Goal: Task Accomplishment & Management: Use online tool/utility

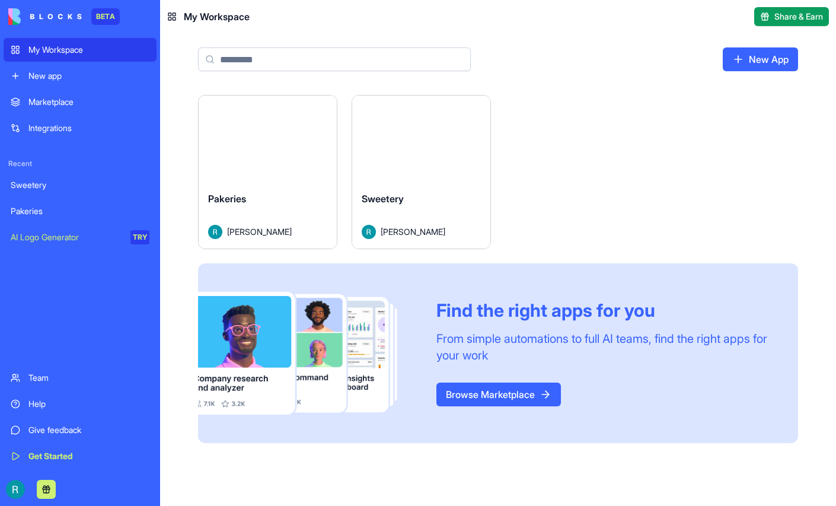
click at [466, 151] on button "Launch" at bounding box center [421, 139] width 89 height 24
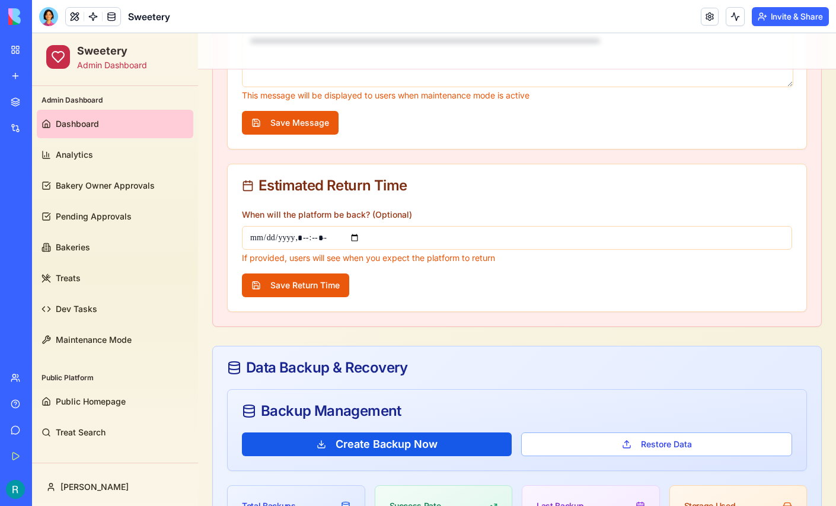
scroll to position [413, 0]
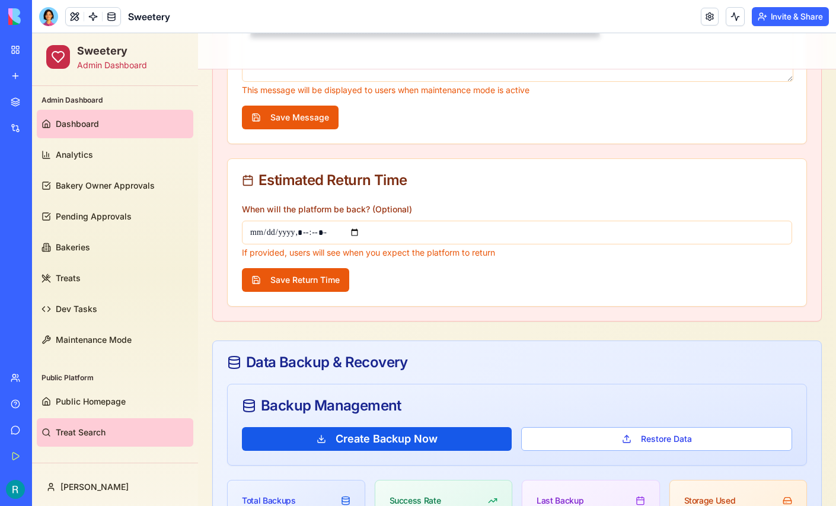
click at [88, 425] on link "Treat Search" at bounding box center [115, 432] width 156 height 28
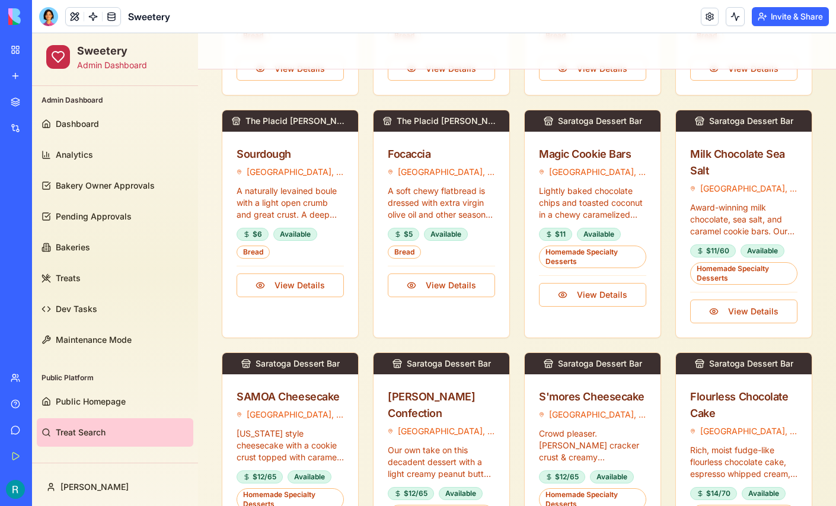
scroll to position [309, 0]
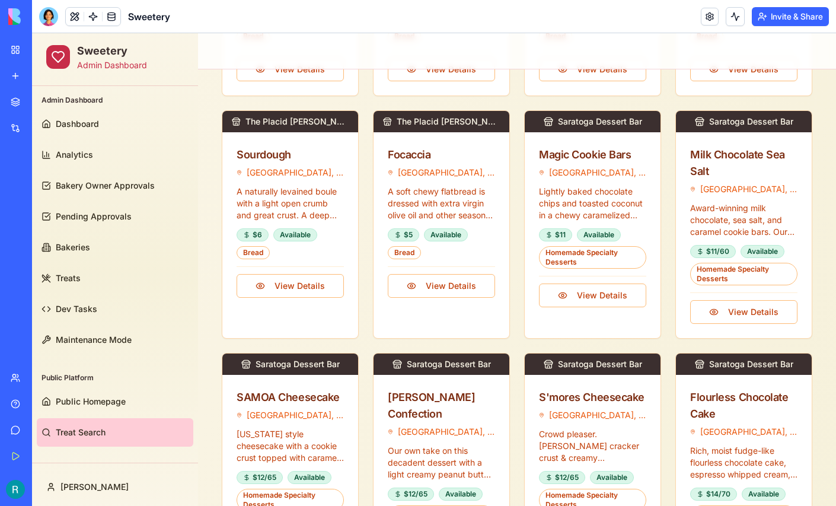
click at [51, 20] on div at bounding box center [48, 16] width 19 height 19
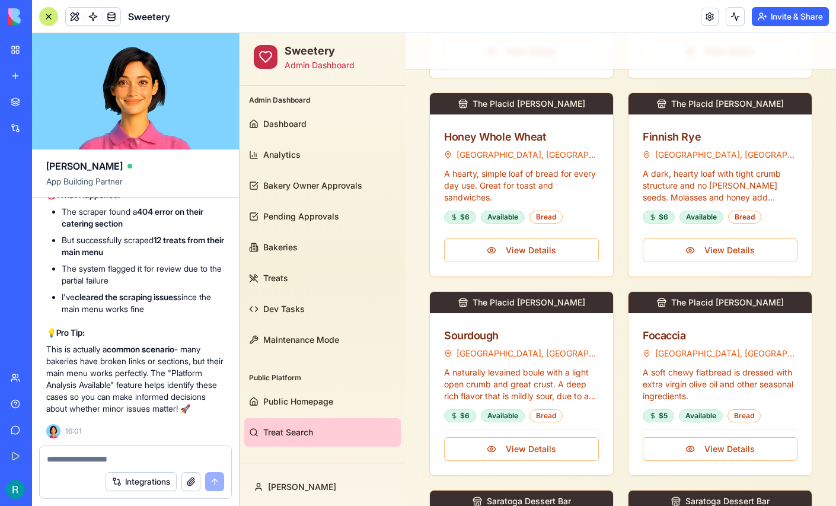
scroll to position [131556, 0]
click at [92, 453] on textarea at bounding box center [135, 459] width 177 height 12
drag, startPoint x: 509, startPoint y: 370, endPoint x: 523, endPoint y: 375, distance: 15.4
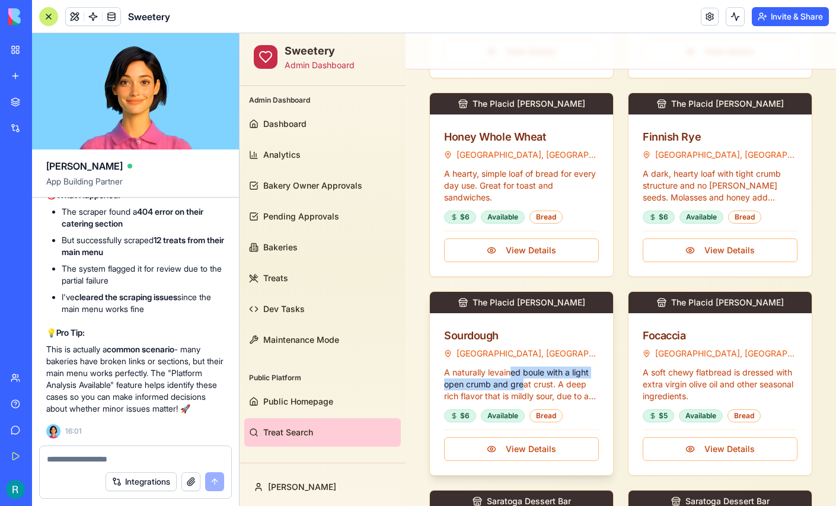
click at [523, 375] on p "A naturally levained boule with a light open crumb and great crust. A deep rich…" at bounding box center [521, 384] width 155 height 36
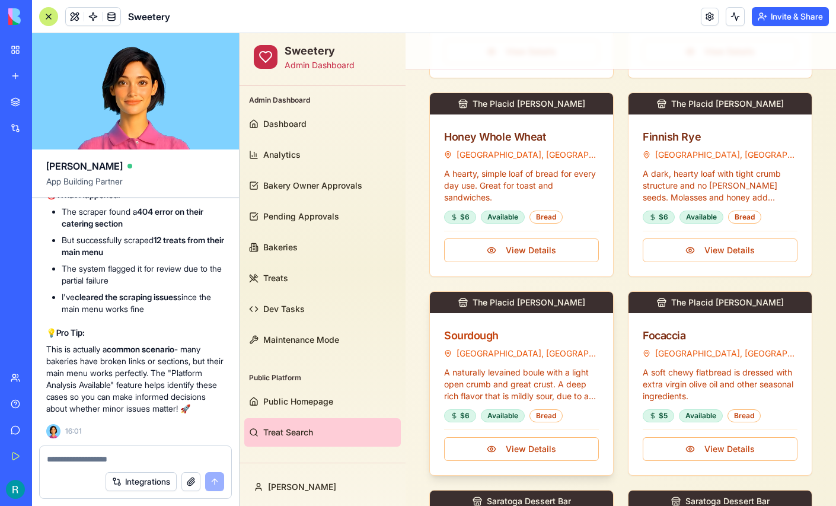
click at [477, 330] on div "Sourdough" at bounding box center [521, 335] width 155 height 17
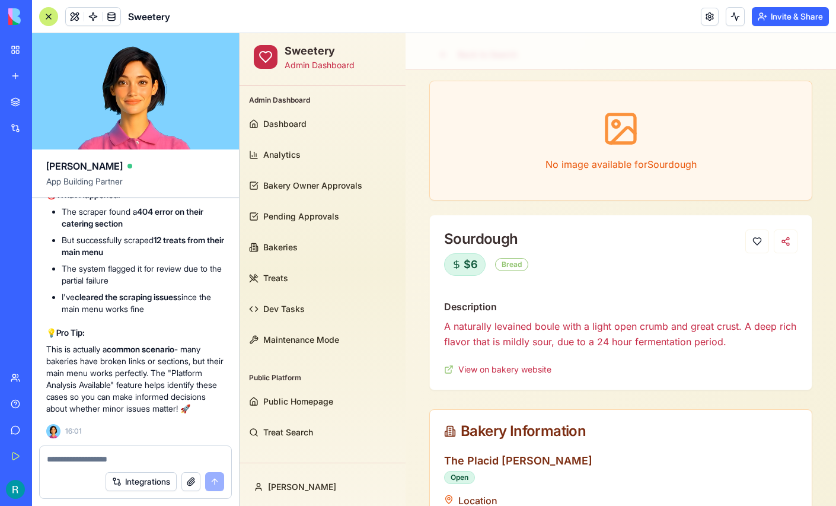
scroll to position [58, 0]
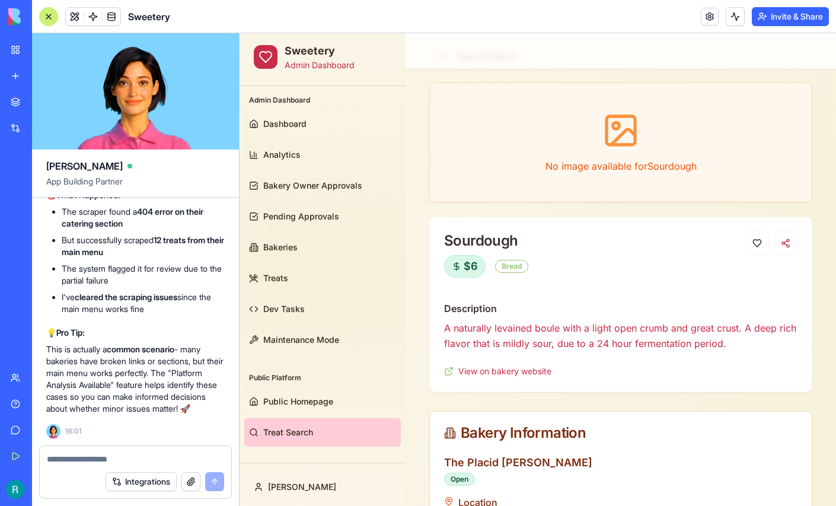
click at [281, 439] on link "Treat Search" at bounding box center [322, 432] width 156 height 28
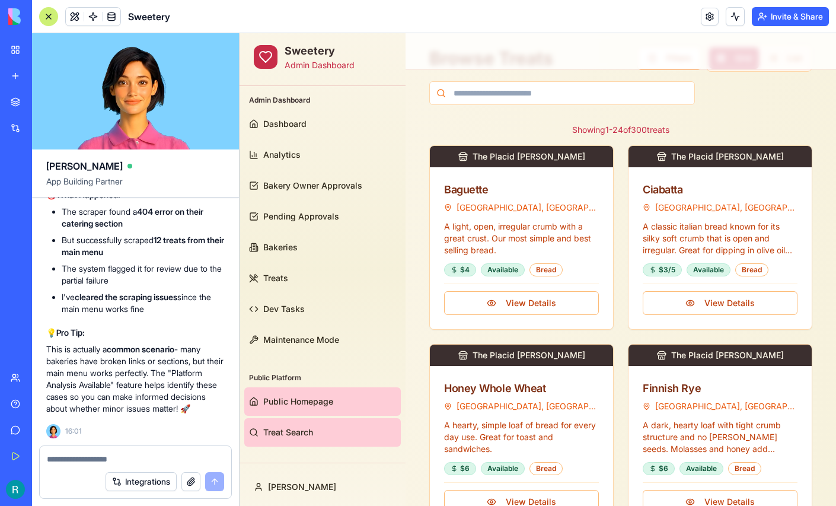
click at [300, 396] on span "Public Homepage" at bounding box center [298, 401] width 70 height 12
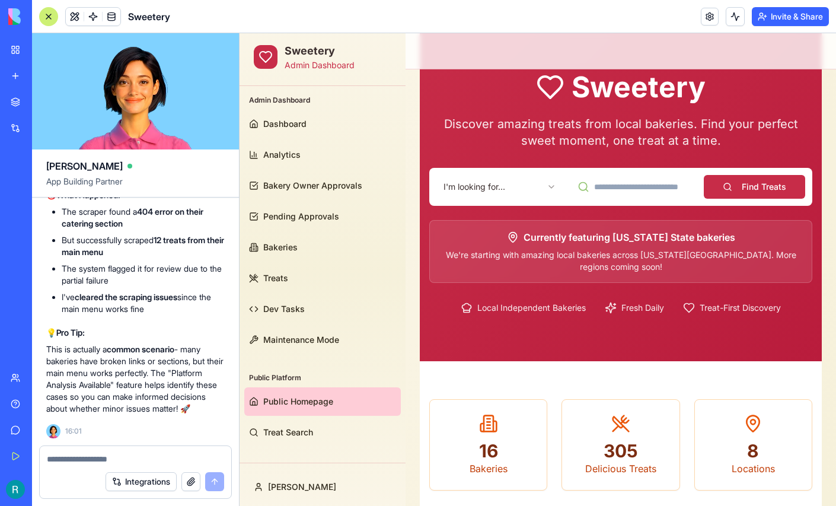
click at [528, 183] on html "Sweetery Admin Dashboard Admin Dashboard Dashboard Analytics Bakery Owner Appro…" at bounding box center [537, 418] width 596 height 886
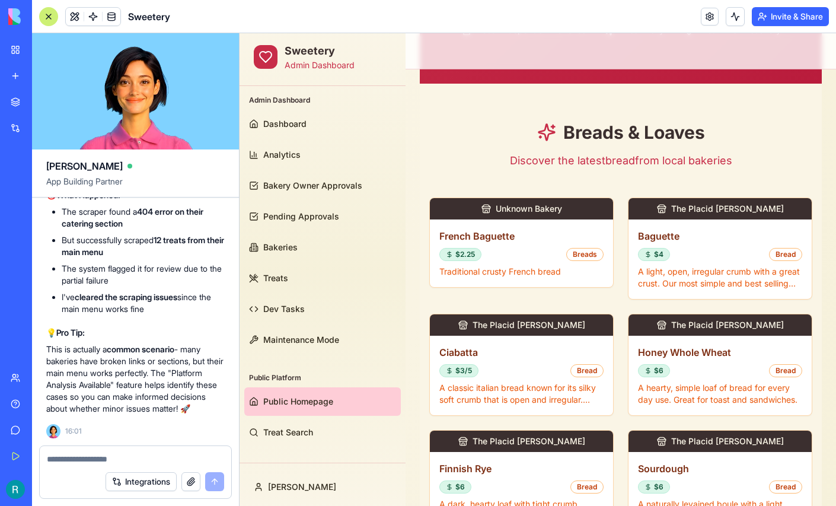
scroll to position [331, 0]
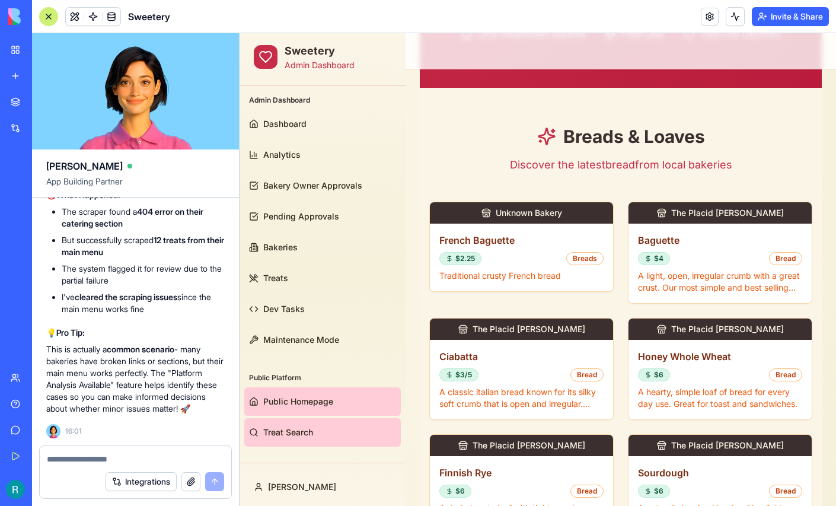
click at [291, 429] on span "Treat Search" at bounding box center [288, 432] width 50 height 12
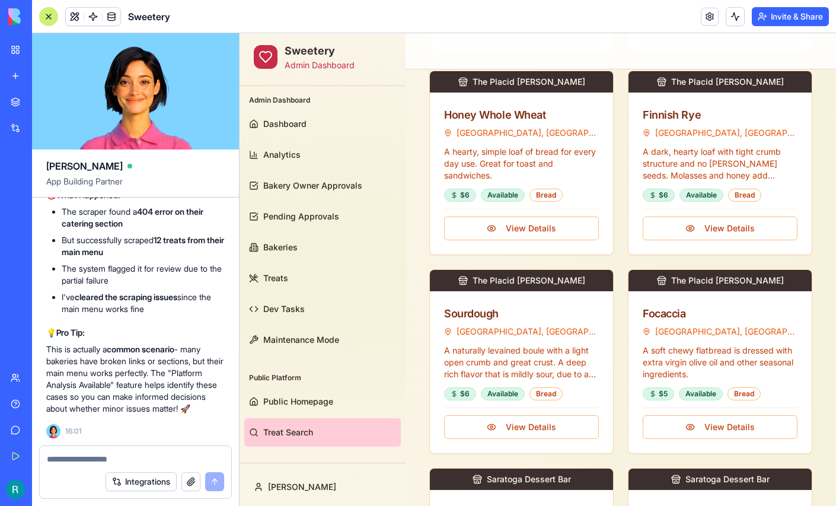
click at [68, 453] on textarea at bounding box center [135, 459] width 177 height 12
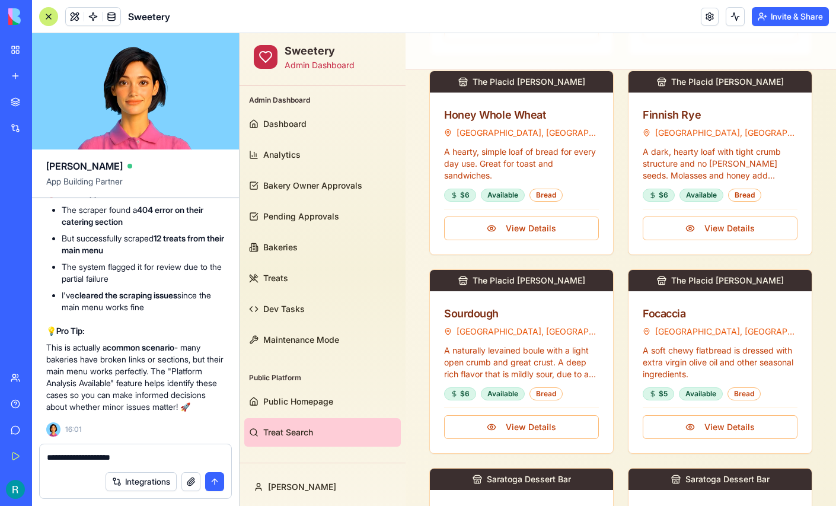
scroll to position [131558, 0]
click at [146, 452] on textarea "**********" at bounding box center [134, 458] width 174 height 14
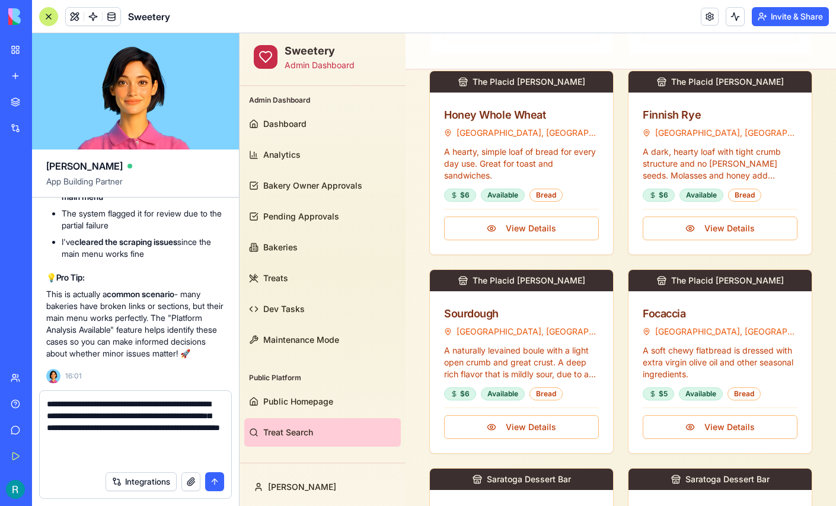
type textarea "**********"
click at [187, 482] on button "button" at bounding box center [190, 481] width 19 height 19
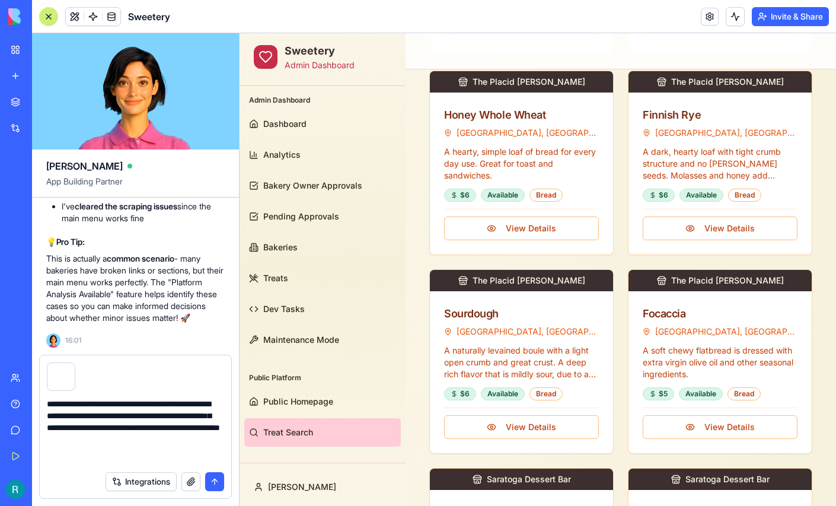
click at [214, 478] on button "submit" at bounding box center [214, 481] width 19 height 19
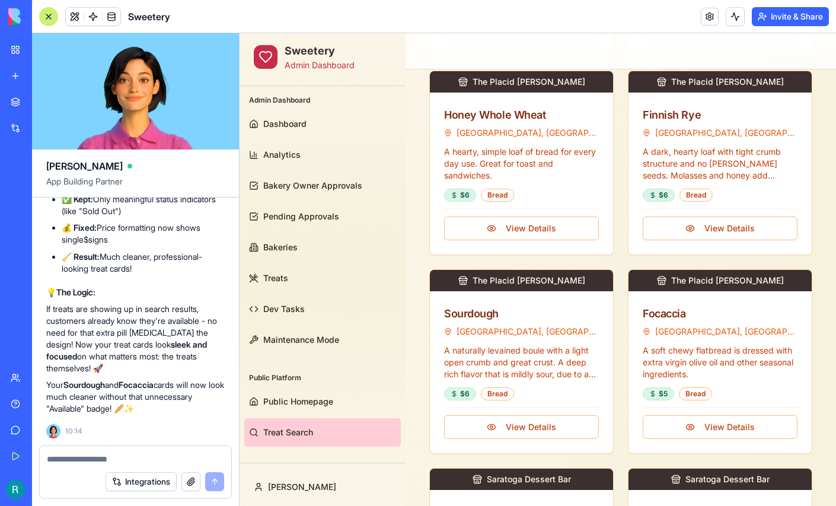
scroll to position [131988, 0]
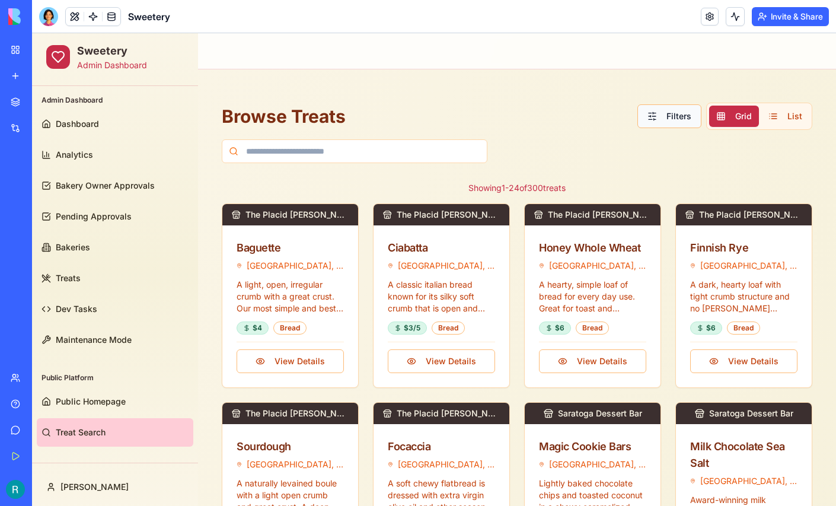
click at [659, 115] on button "Filters" at bounding box center [669, 116] width 64 height 24
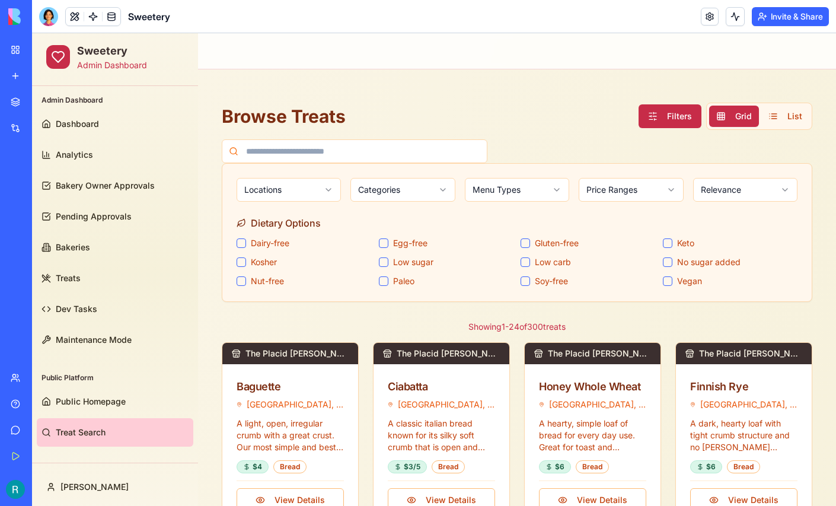
click at [525, 242] on button "Gluten-free" at bounding box center [524, 242] width 9 height 9
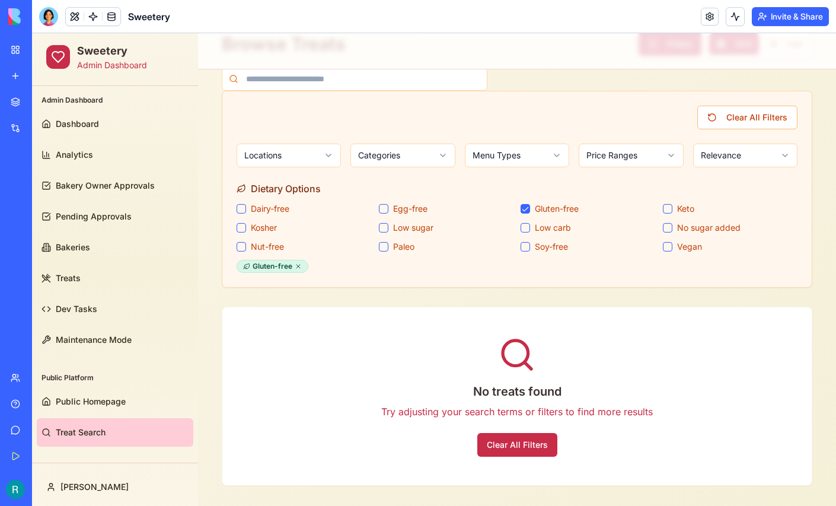
scroll to position [87, 0]
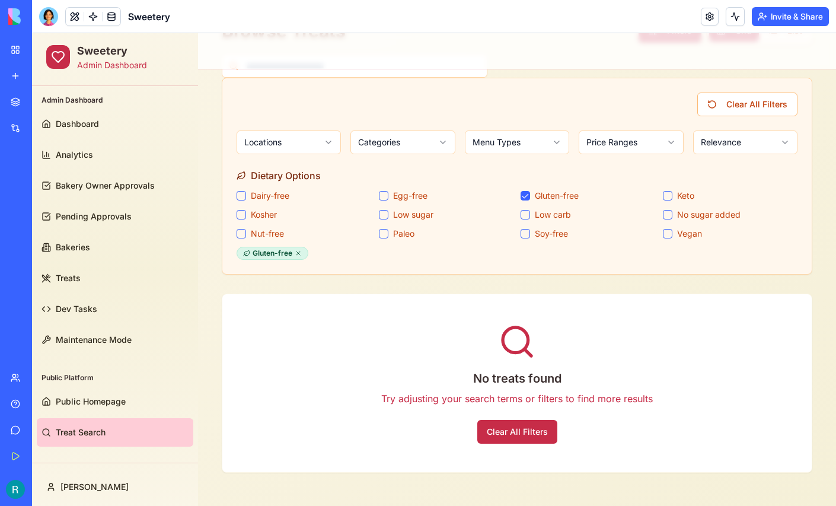
click at [528, 191] on button "Gluten-free" at bounding box center [524, 195] width 9 height 9
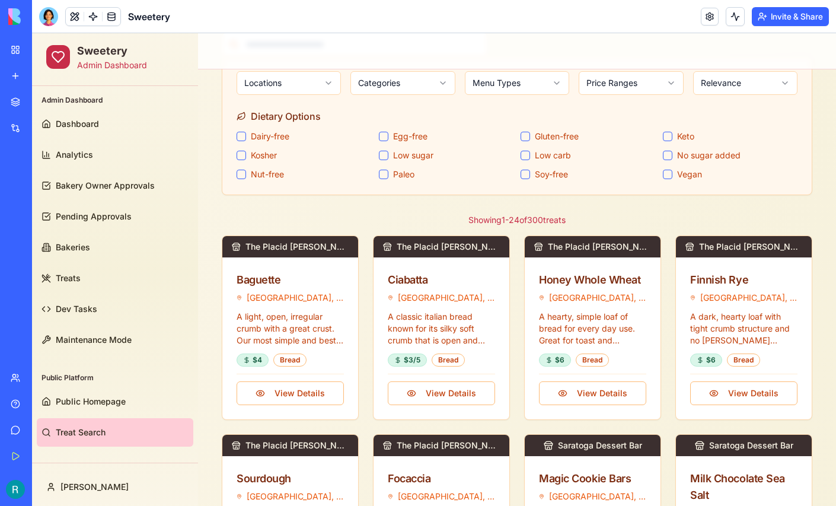
scroll to position [110, 0]
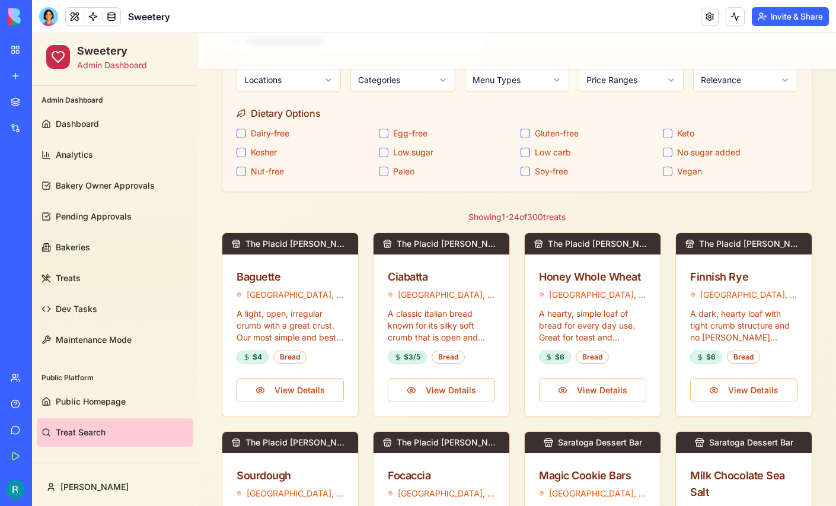
click at [382, 151] on sugar "Low sugar" at bounding box center [383, 152] width 9 height 9
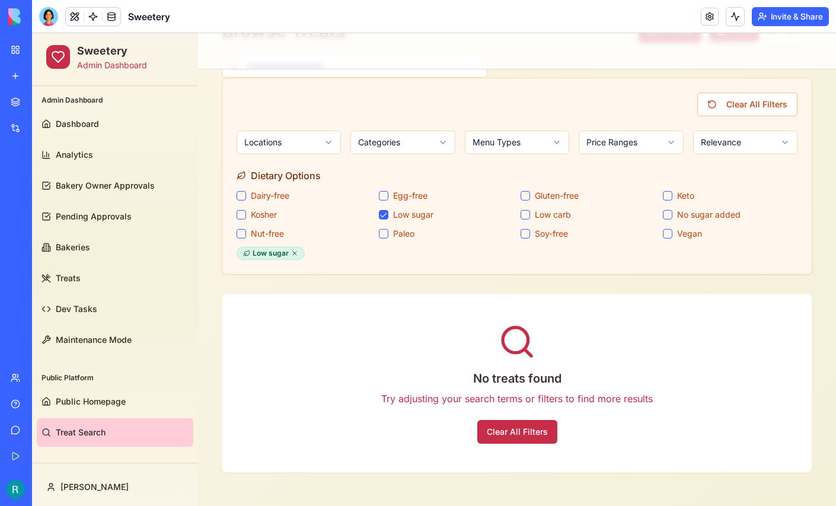
scroll to position [87, 0]
click at [384, 214] on sugar "Low sugar" at bounding box center [383, 214] width 9 height 9
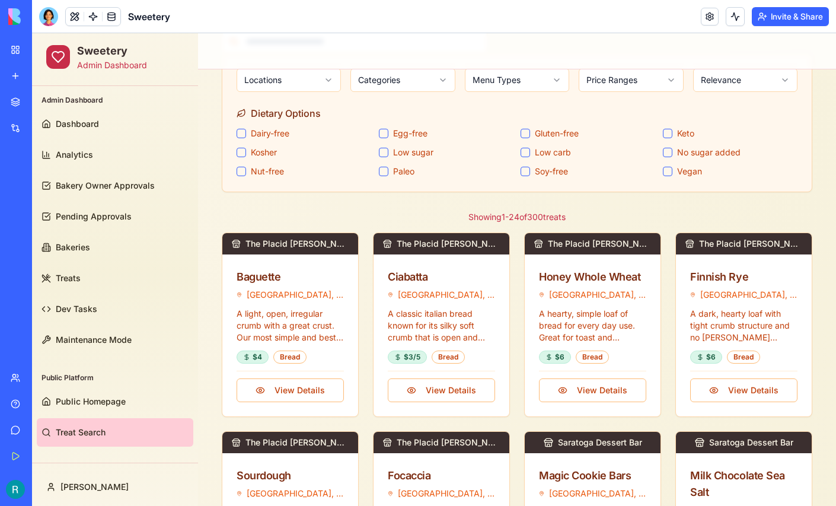
click at [240, 132] on button "Dairy-free" at bounding box center [240, 133] width 9 height 9
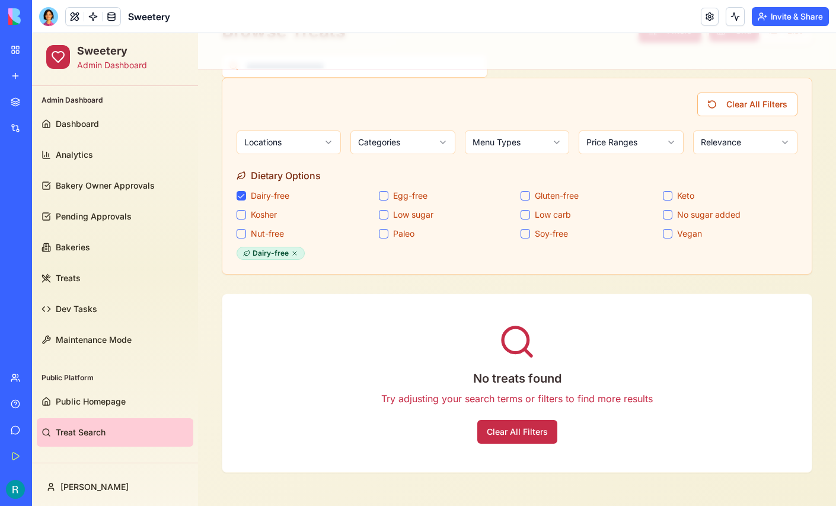
click at [239, 191] on button "Dairy-free" at bounding box center [240, 195] width 9 height 9
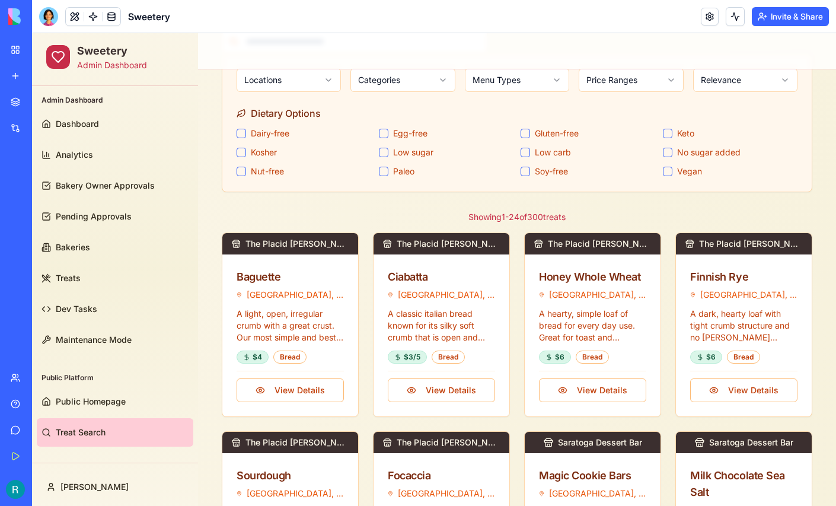
click at [670, 168] on button "Vegan" at bounding box center [667, 171] width 9 height 9
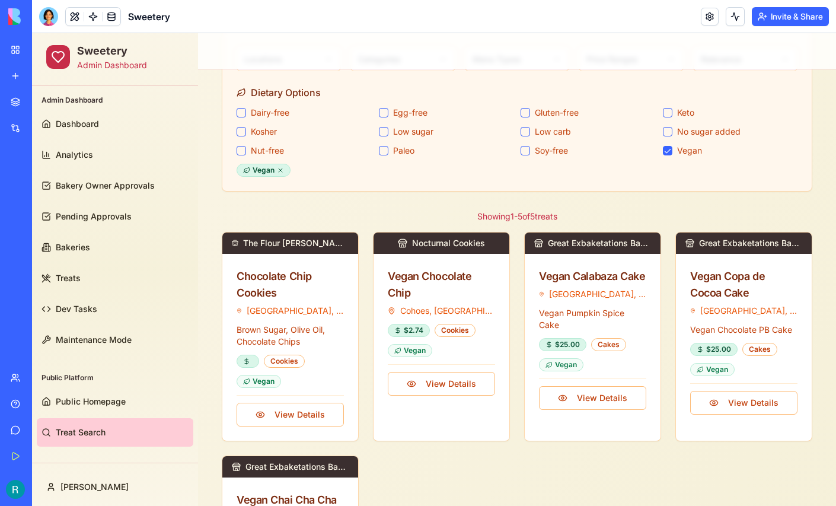
scroll to position [170, 0]
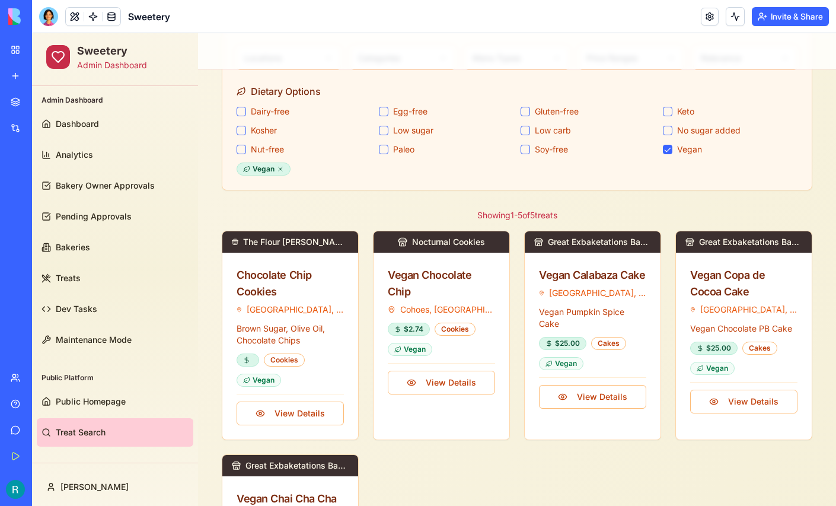
click at [670, 146] on button "Vegan" at bounding box center [667, 149] width 9 height 9
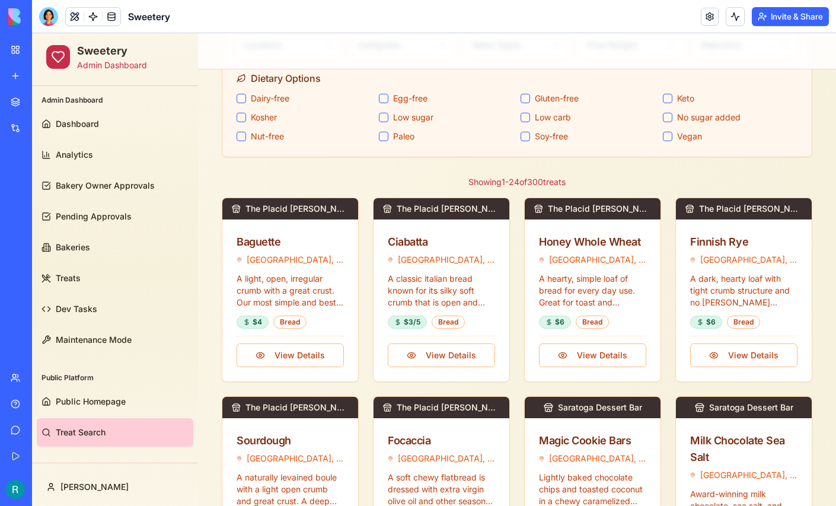
scroll to position [142, 0]
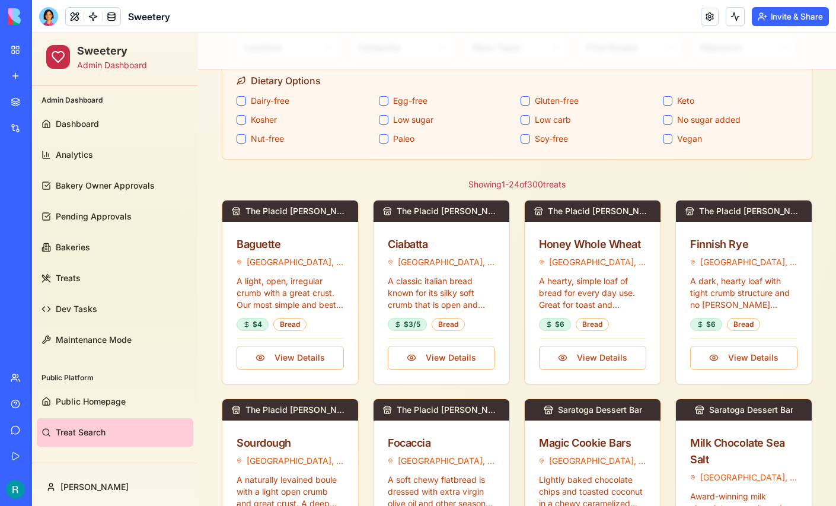
click at [522, 99] on button "Gluten-free" at bounding box center [524, 100] width 9 height 9
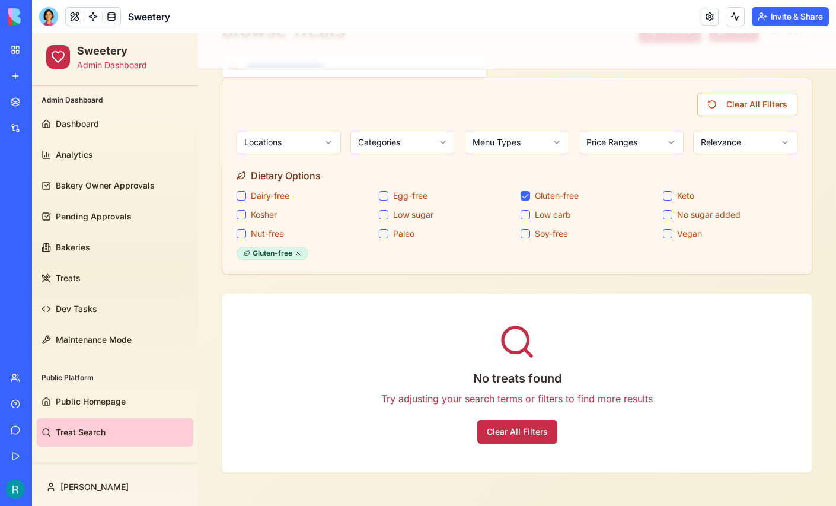
click at [523, 191] on button "Gluten-free" at bounding box center [524, 195] width 9 height 9
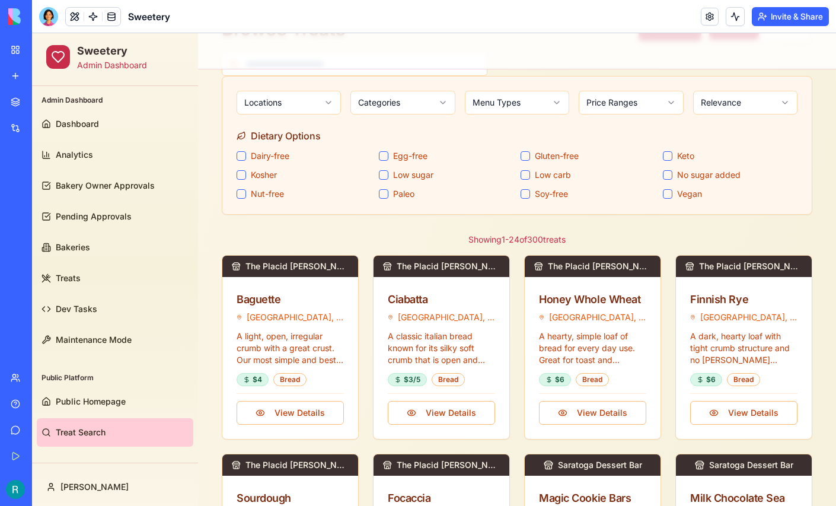
scroll to position [142, 0]
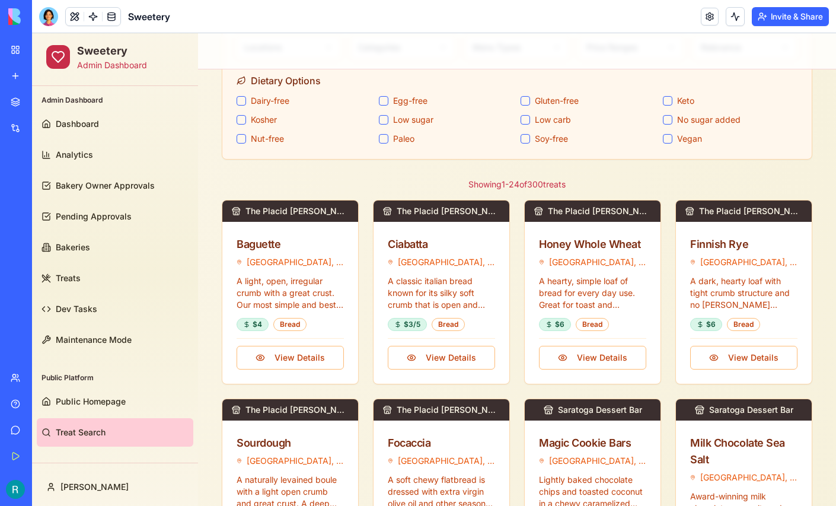
click at [383, 100] on button "Egg-free" at bounding box center [383, 100] width 9 height 9
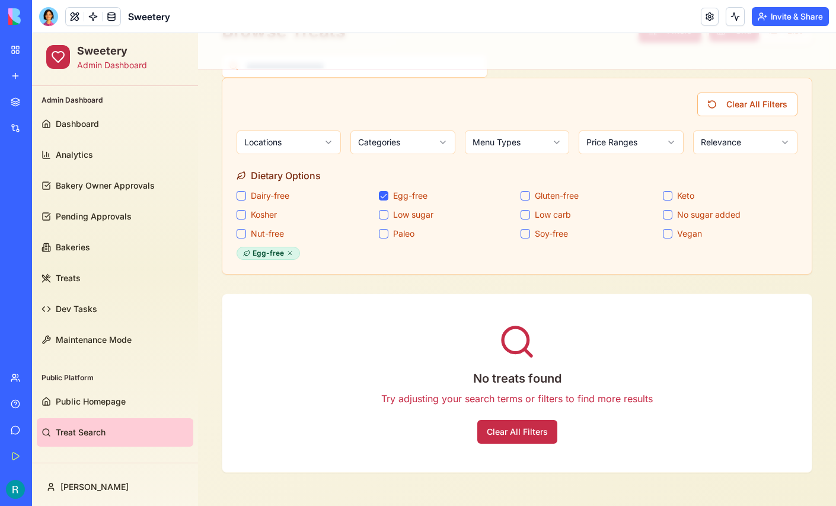
click at [383, 194] on button "Egg-free" at bounding box center [383, 195] width 9 height 9
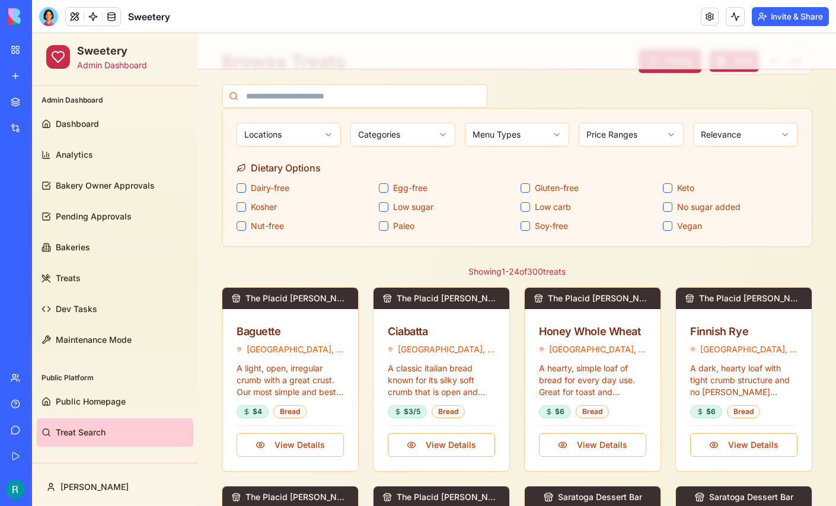
scroll to position [53, 0]
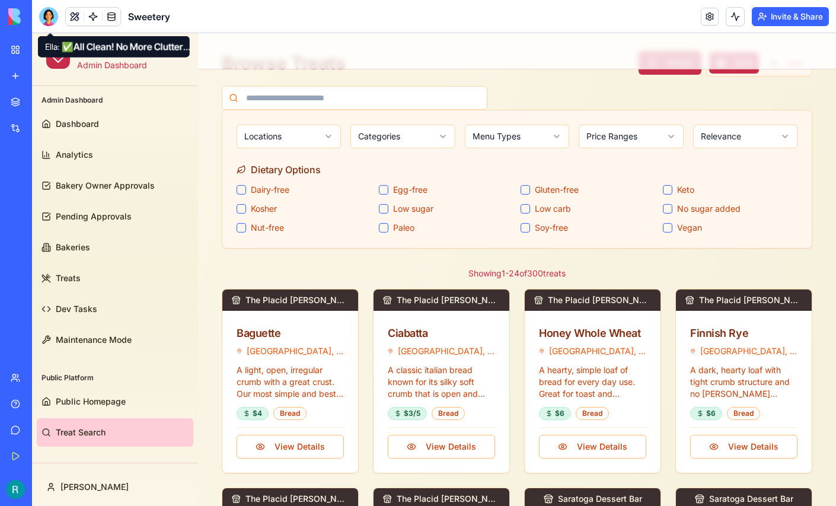
click at [47, 24] on div at bounding box center [48, 16] width 19 height 19
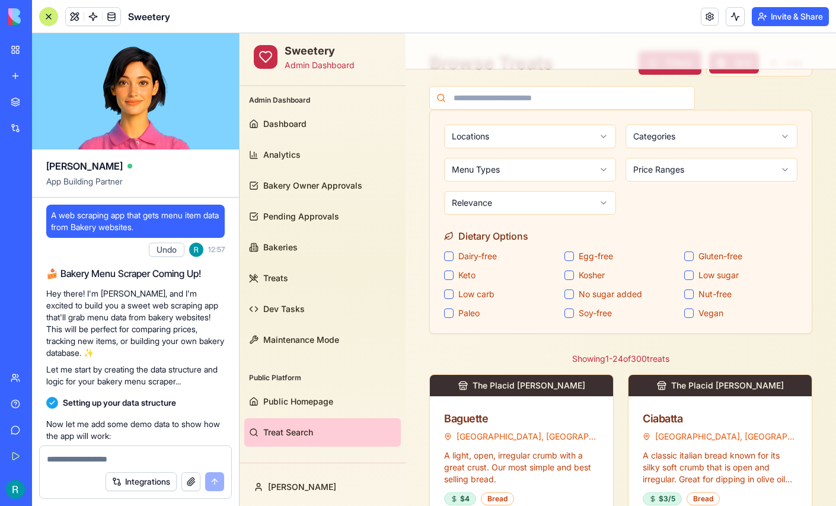
scroll to position [132314, 0]
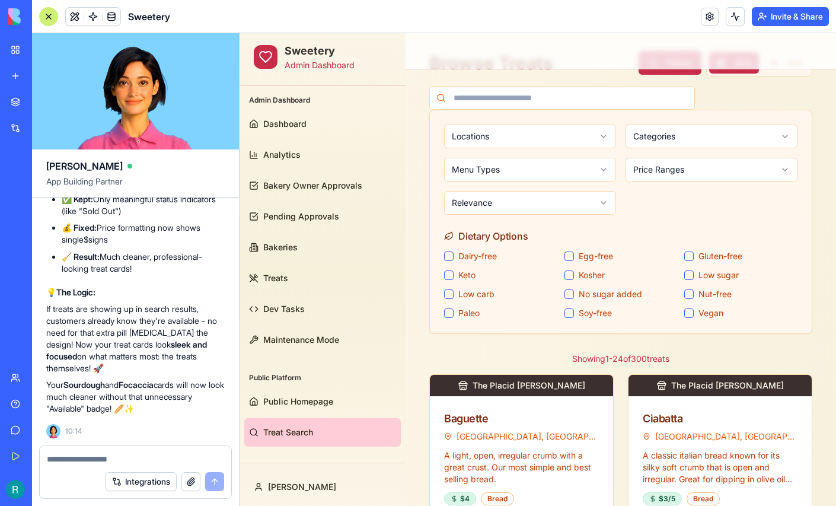
click at [67, 453] on textarea at bounding box center [135, 459] width 177 height 12
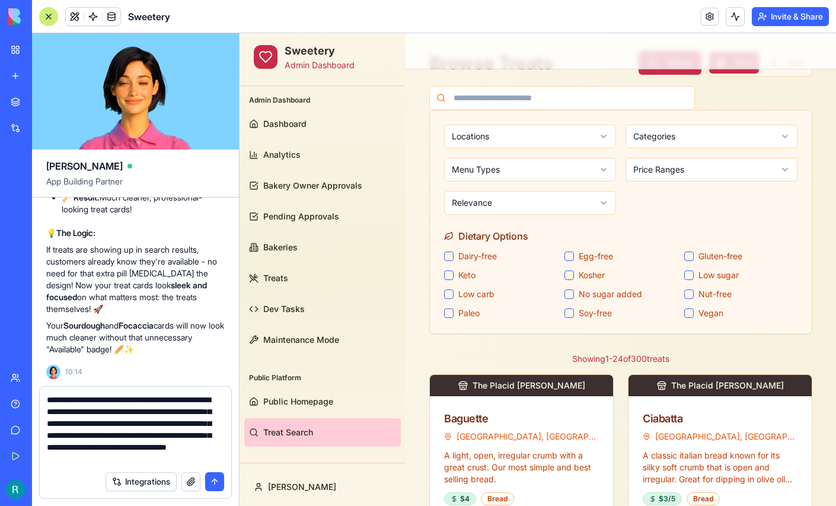
scroll to position [21, 0]
type textarea "**********"
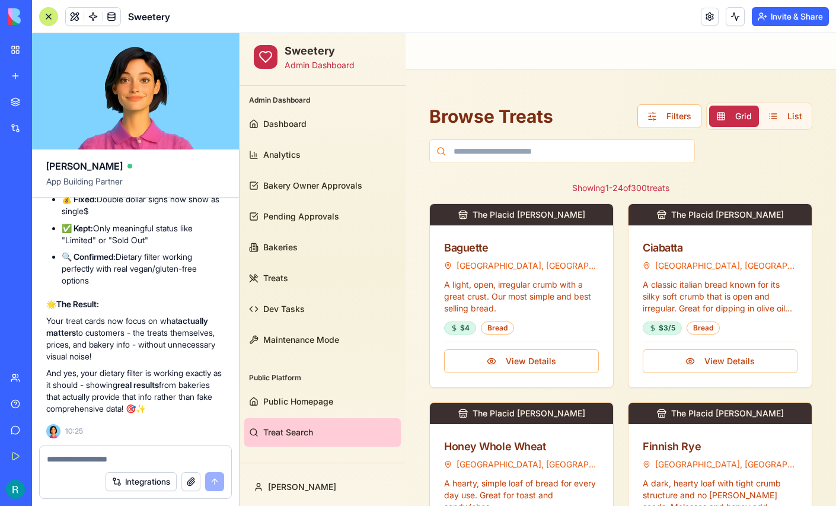
scroll to position [131728, 0]
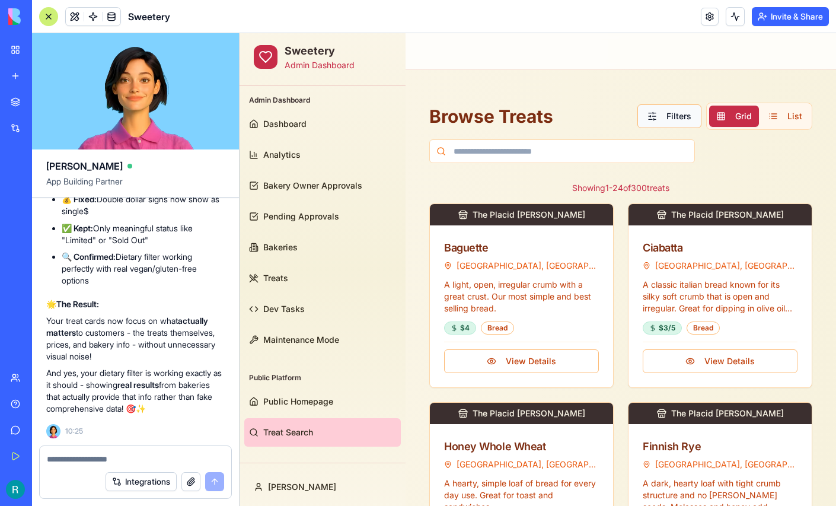
click at [659, 115] on button "Filters" at bounding box center [669, 116] width 64 height 24
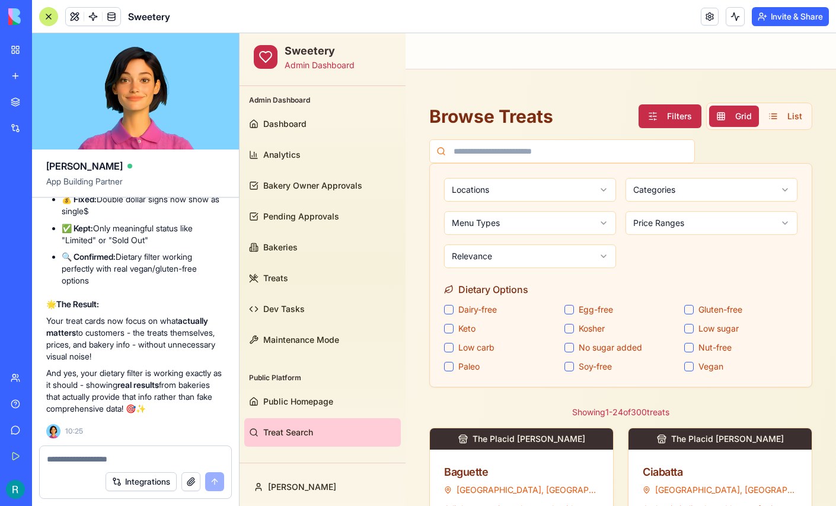
click at [688, 311] on button "Gluten-free" at bounding box center [688, 309] width 9 height 9
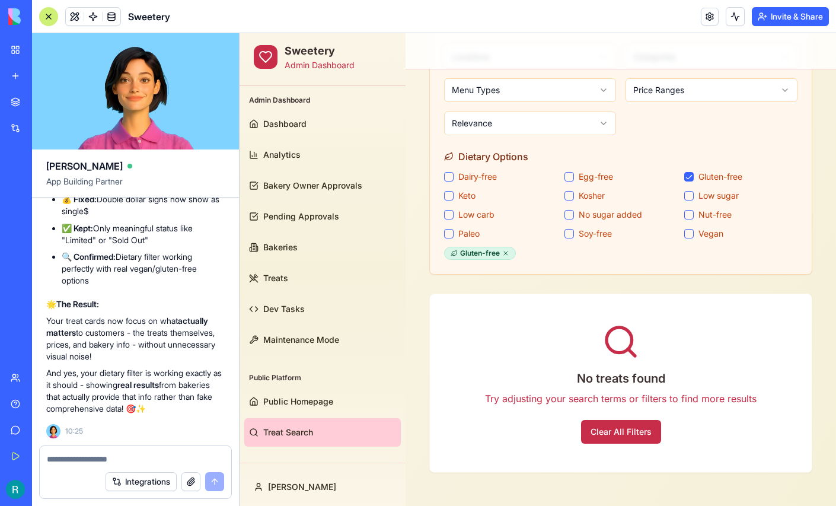
scroll to position [133759, 0]
click at [571, 174] on button "Egg-free" at bounding box center [568, 176] width 9 height 9
click at [506, 250] on icon at bounding box center [505, 253] width 7 height 7
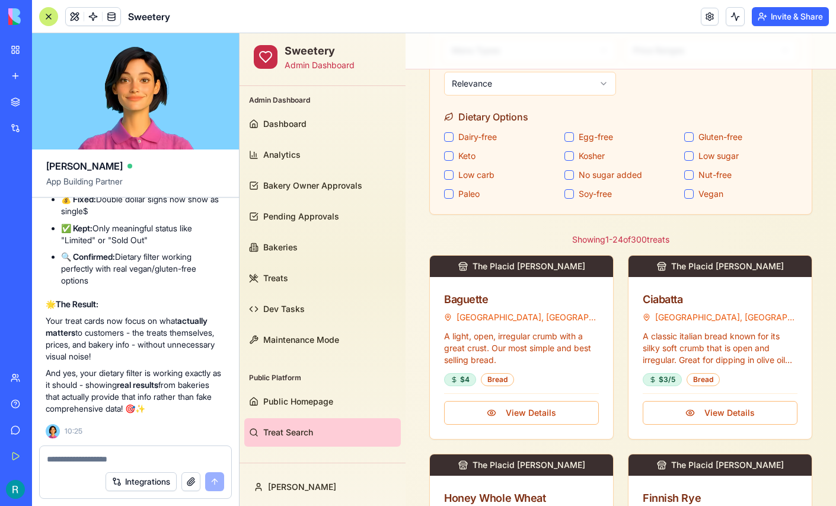
scroll to position [133886, 1]
click at [105, 453] on textarea at bounding box center [134, 459] width 174 height 12
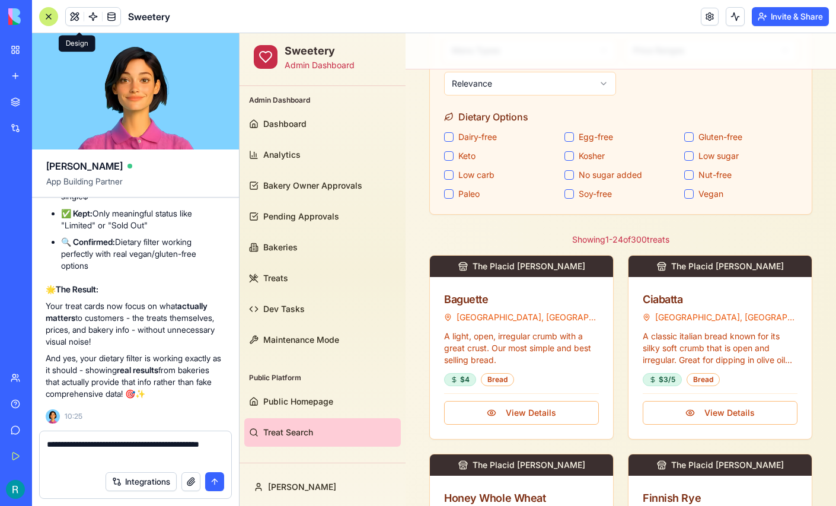
type textarea "**********"
click at [79, 20] on button at bounding box center [75, 17] width 18 height 18
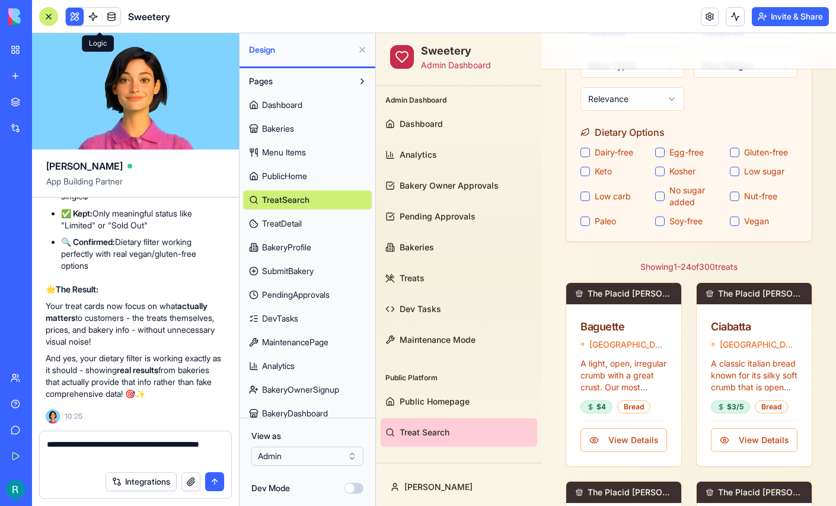
click at [100, 24] on link at bounding box center [93, 17] width 18 height 18
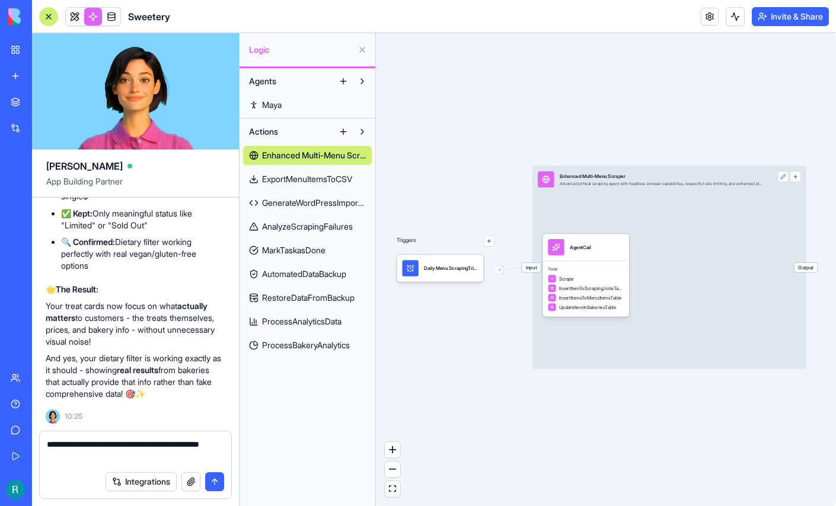
click at [53, 21] on div at bounding box center [48, 16] width 19 height 19
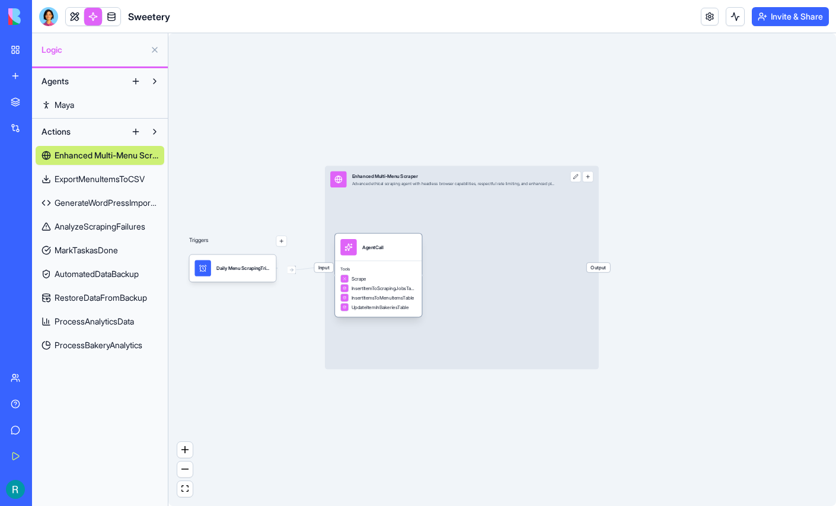
click at [382, 271] on span "Tools" at bounding box center [378, 268] width 76 height 5
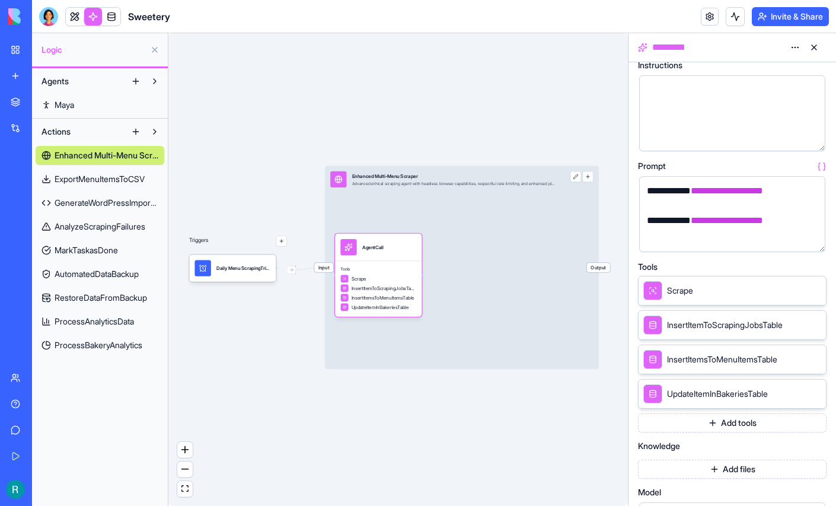
scroll to position [71, 0]
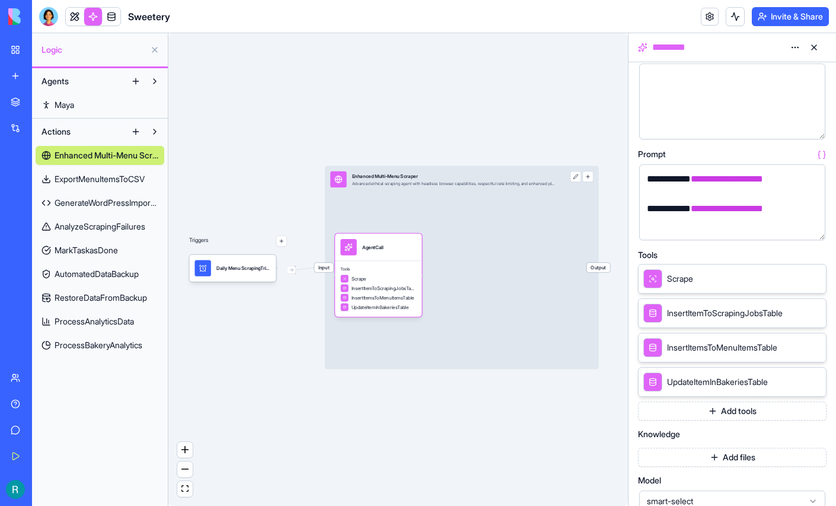
click at [715, 293] on div "Scrape" at bounding box center [732, 279] width 188 height 30
click at [708, 319] on span "InsertItemToScrapingJobsTable" at bounding box center [725, 313] width 116 height 12
click at [152, 57] on button at bounding box center [154, 49] width 19 height 19
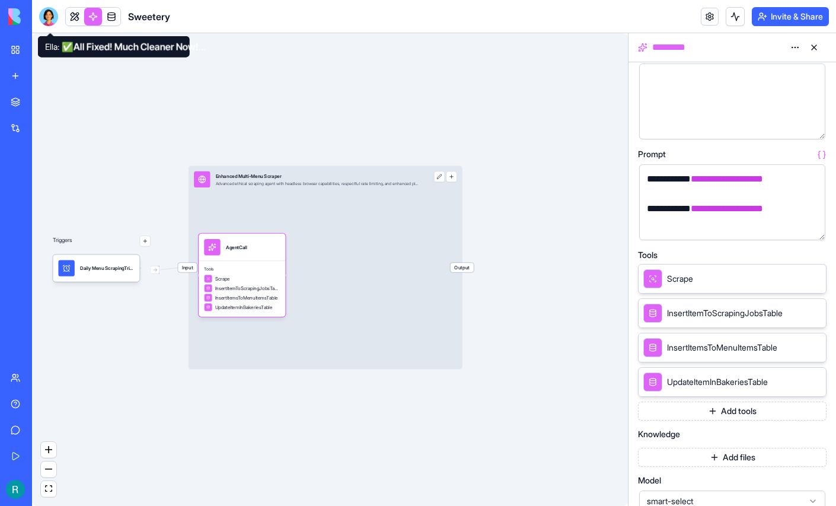
click at [53, 20] on div at bounding box center [48, 16] width 19 height 19
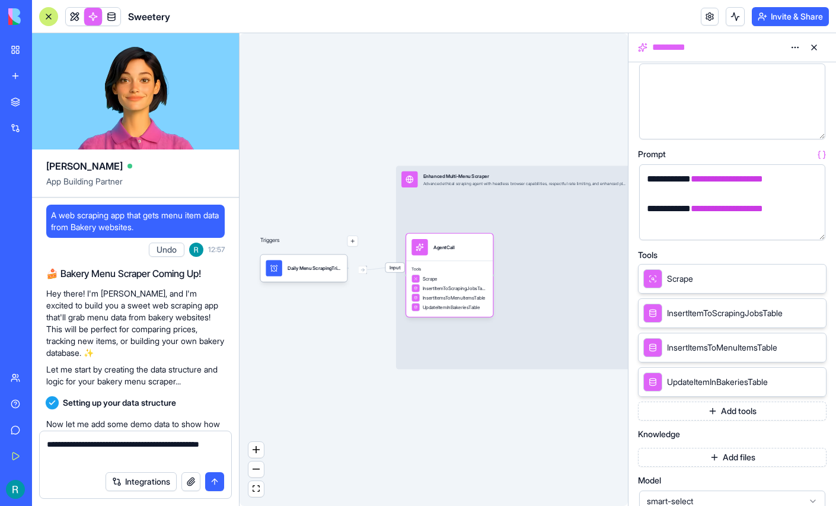
scroll to position [133901, 0]
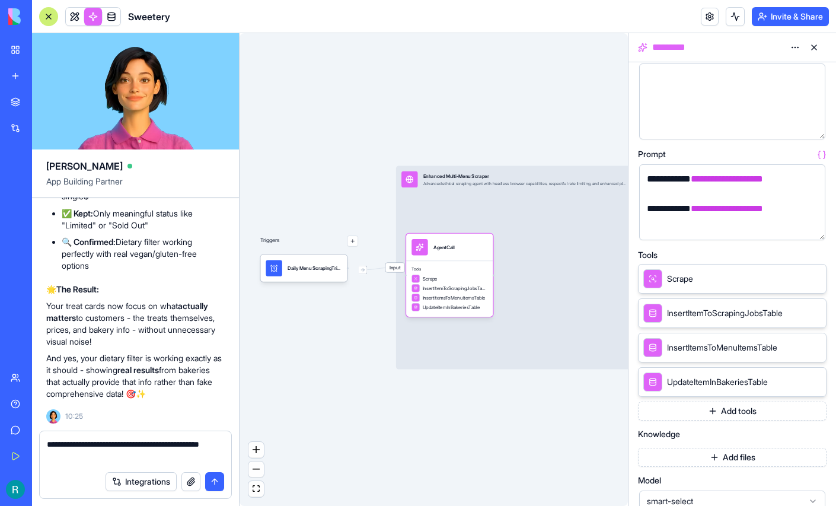
click at [129, 454] on textarea "**********" at bounding box center [134, 451] width 174 height 27
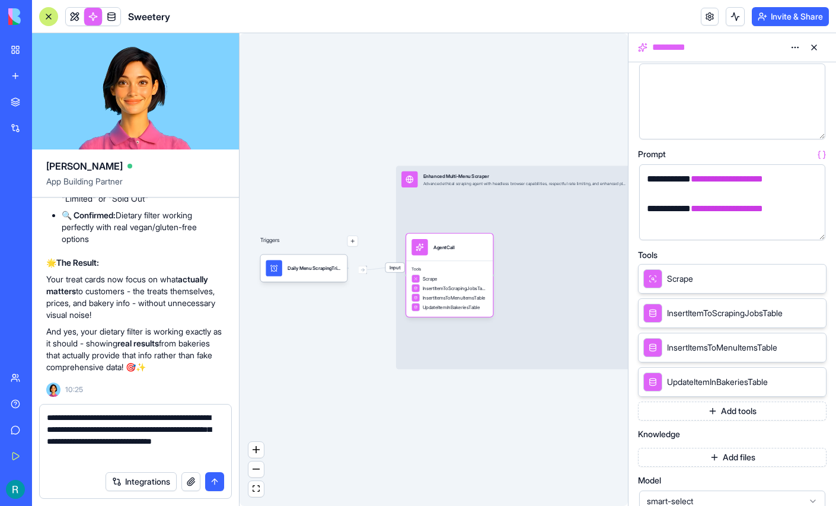
click at [210, 440] on textarea "**********" at bounding box center [134, 437] width 174 height 53
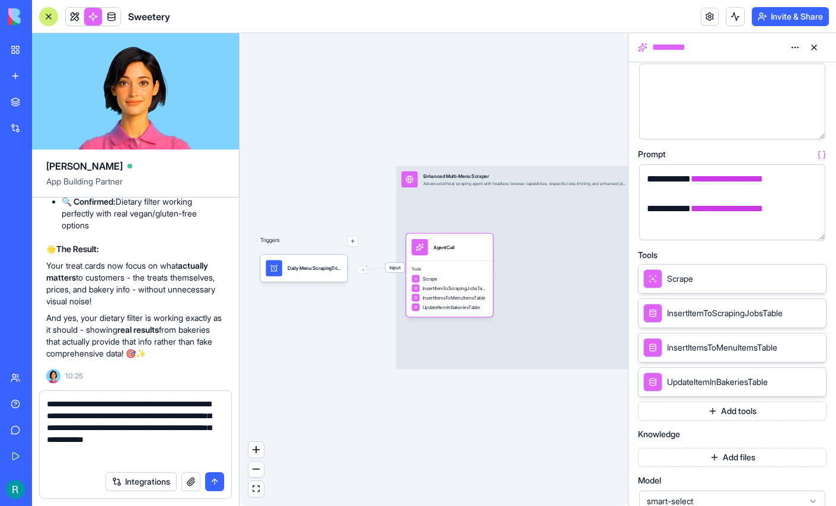
click at [195, 453] on textarea "**********" at bounding box center [134, 431] width 174 height 67
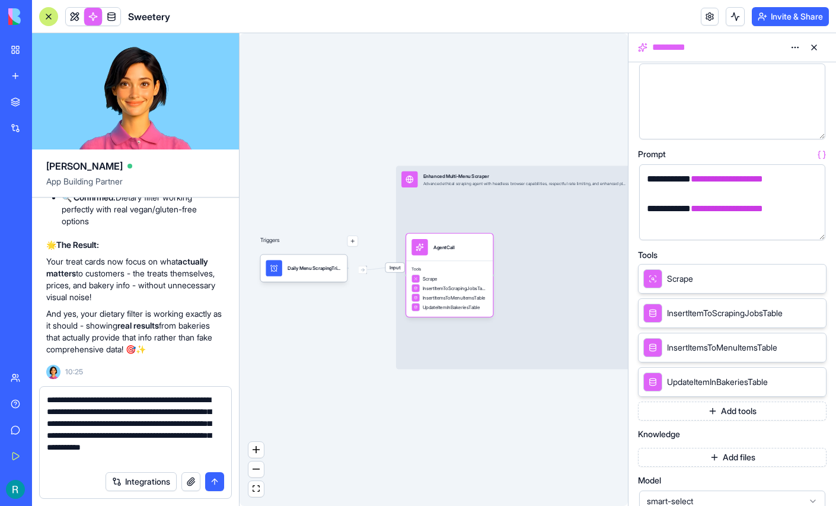
scroll to position [21, 0]
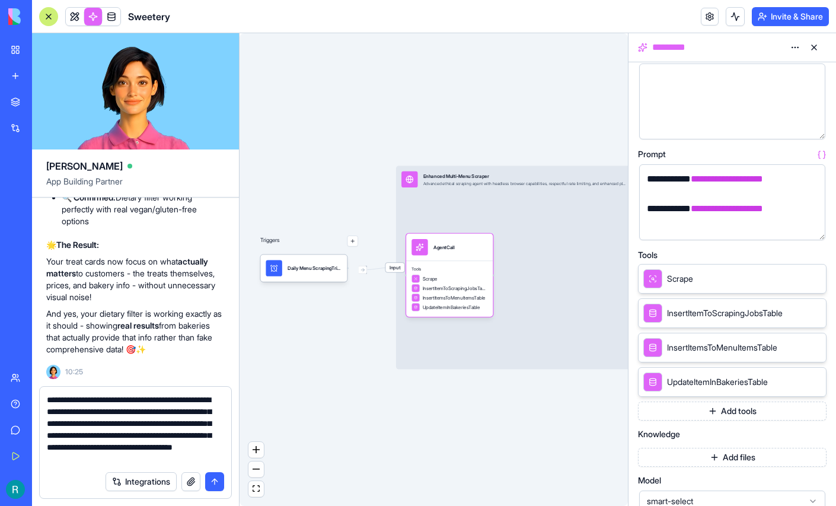
type textarea "**********"
click at [820, 55] on button at bounding box center [813, 47] width 19 height 19
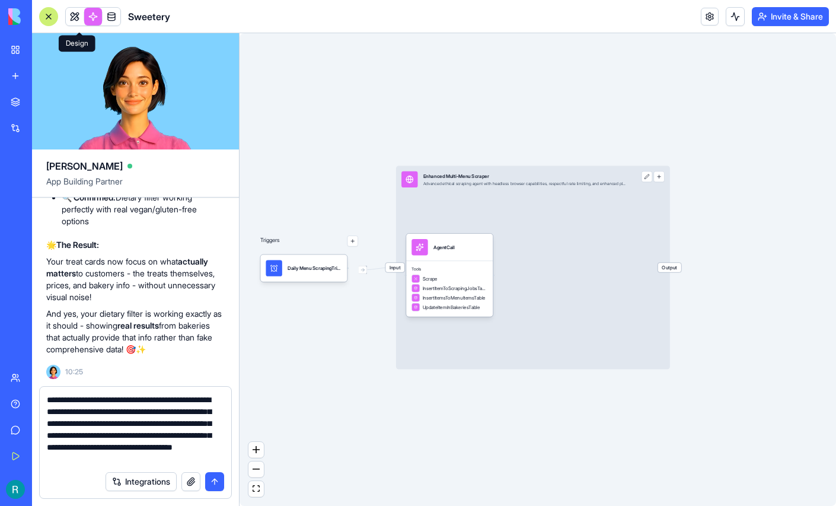
click at [81, 20] on link at bounding box center [75, 17] width 18 height 18
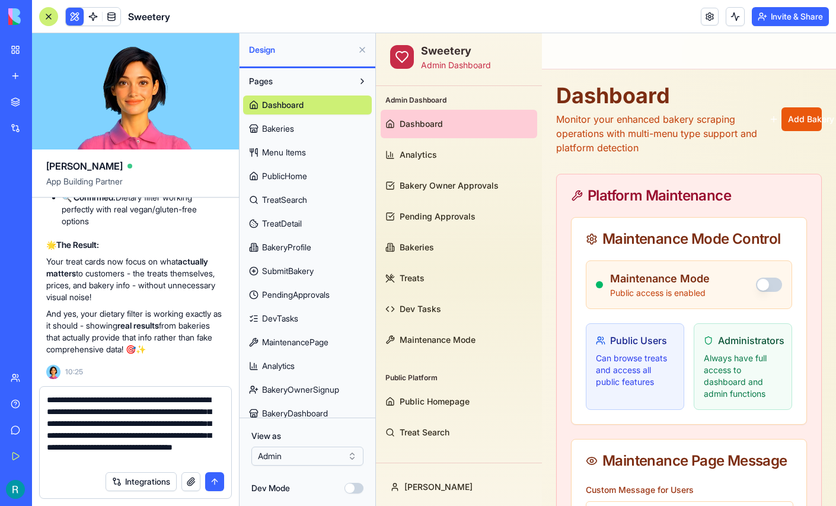
click at [217, 474] on button "submit" at bounding box center [214, 481] width 19 height 19
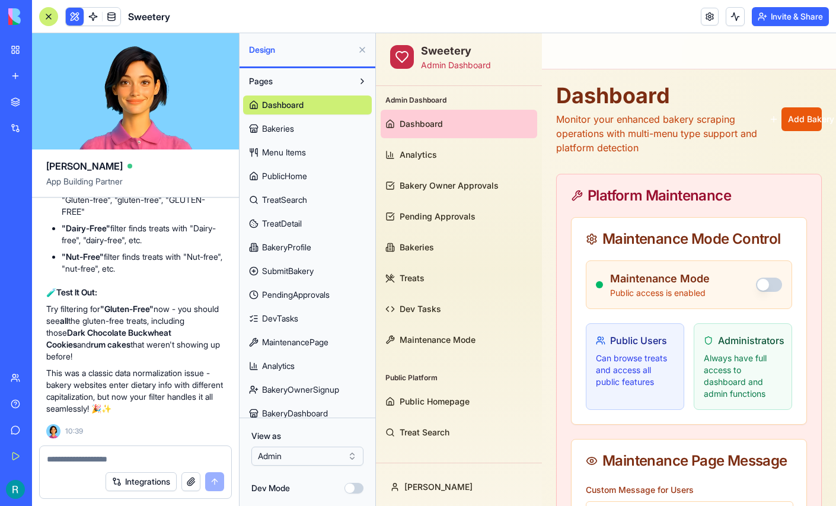
scroll to position [134882, 0]
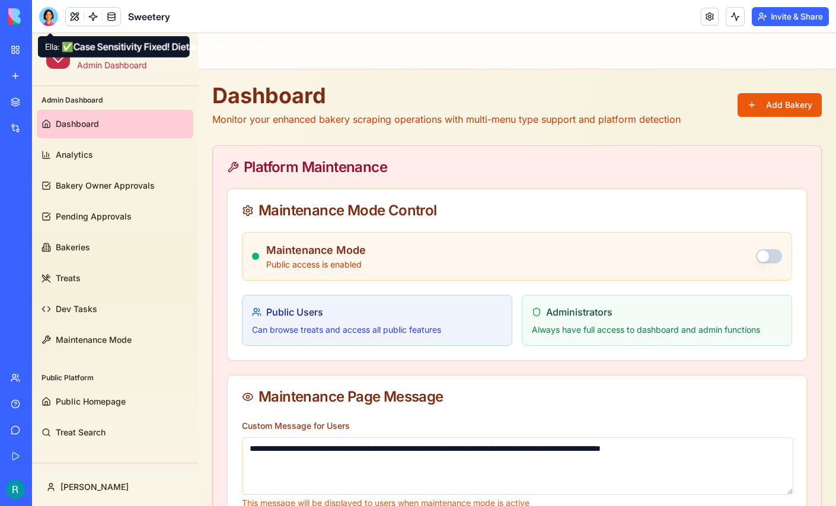
click at [53, 22] on div at bounding box center [48, 16] width 19 height 19
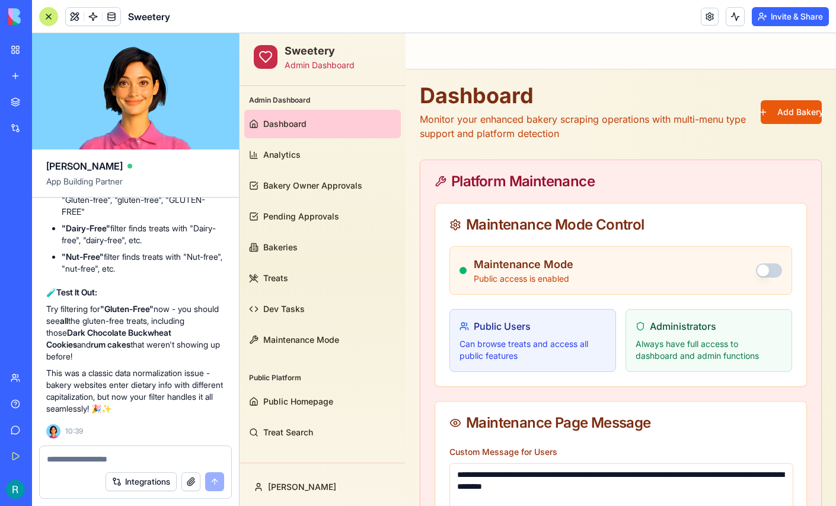
scroll to position [134969, 0]
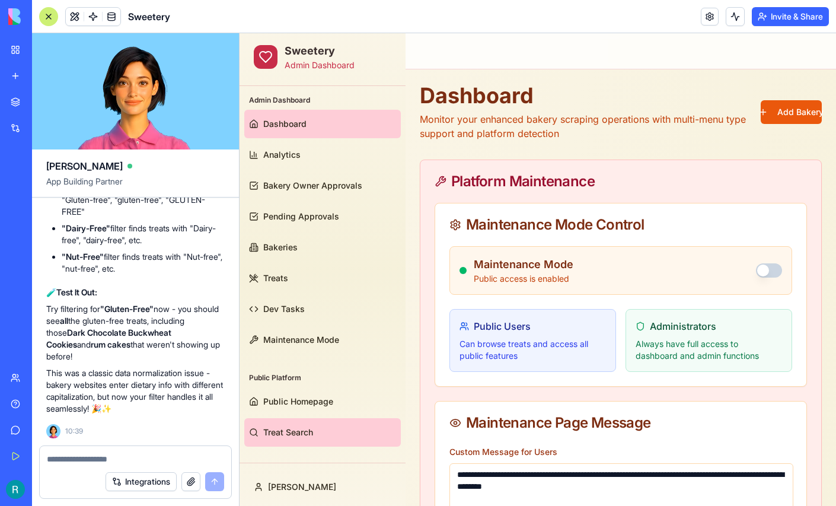
click at [275, 424] on link "Treat Search" at bounding box center [322, 432] width 156 height 28
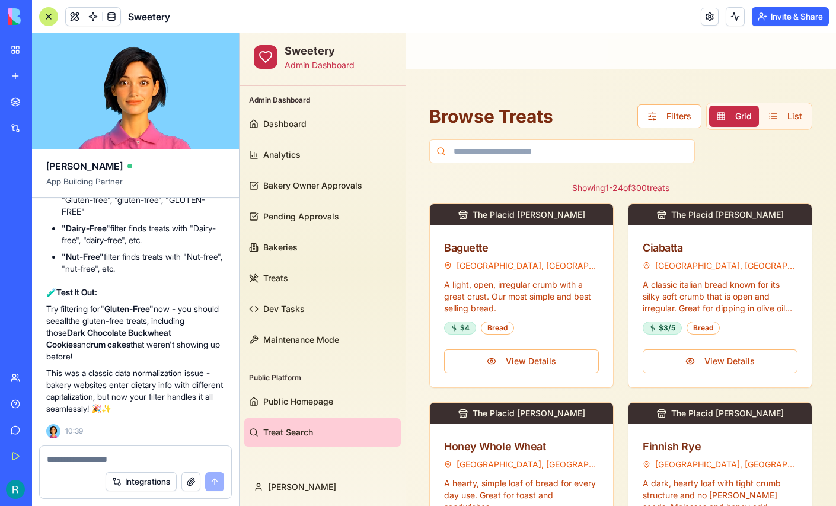
click at [52, 19] on div at bounding box center [48, 16] width 19 height 19
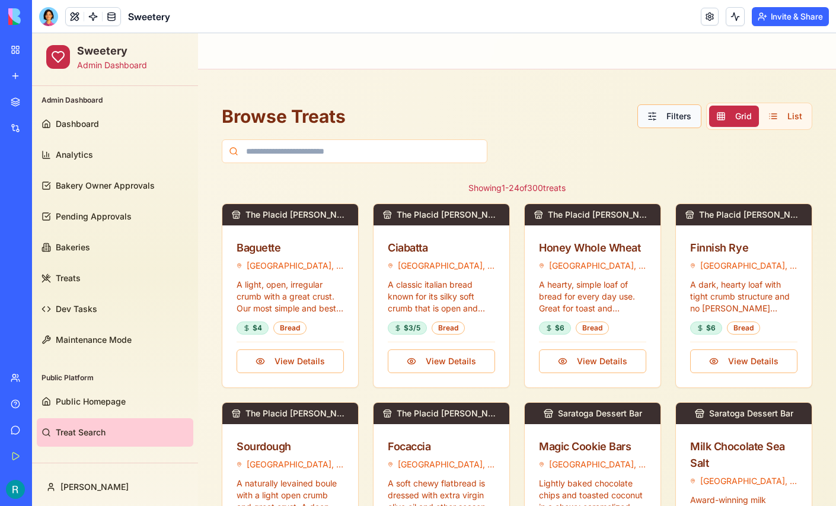
click at [660, 122] on button "Filters" at bounding box center [669, 116] width 64 height 24
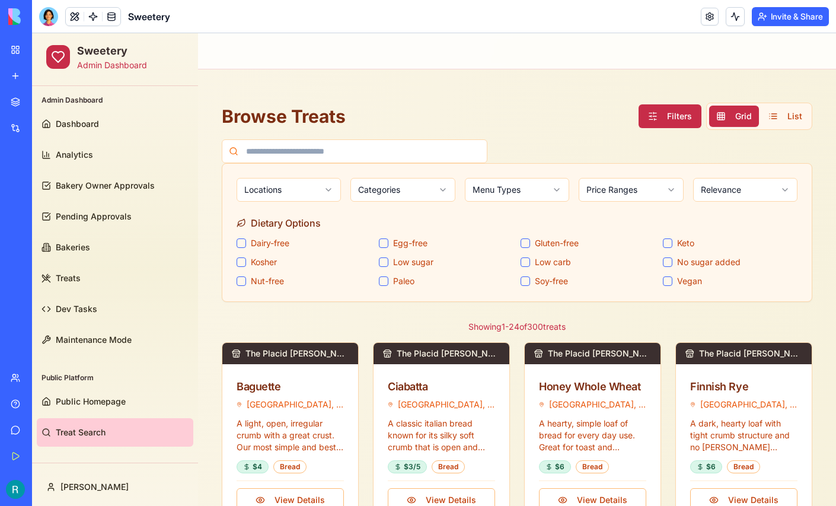
click at [527, 260] on carb "Low carb" at bounding box center [524, 261] width 9 height 9
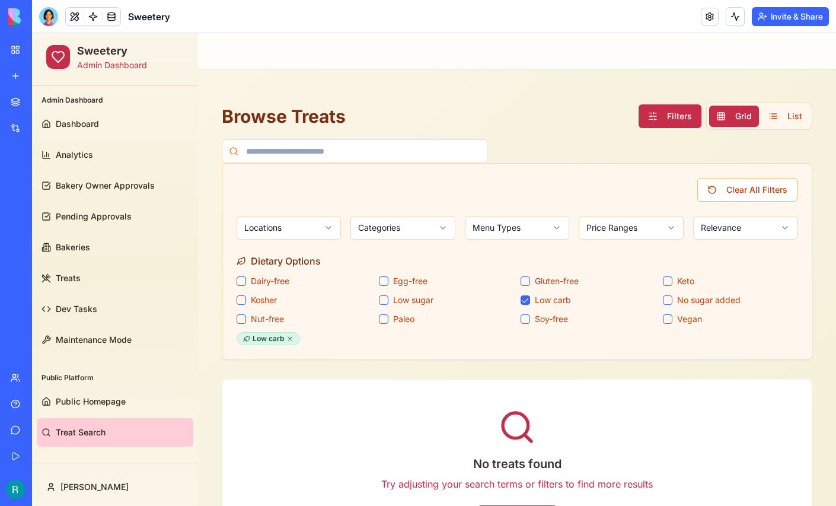
click at [528, 283] on button "Gluten-free" at bounding box center [524, 280] width 9 height 9
click at [522, 300] on carb "Low carb" at bounding box center [524, 299] width 9 height 9
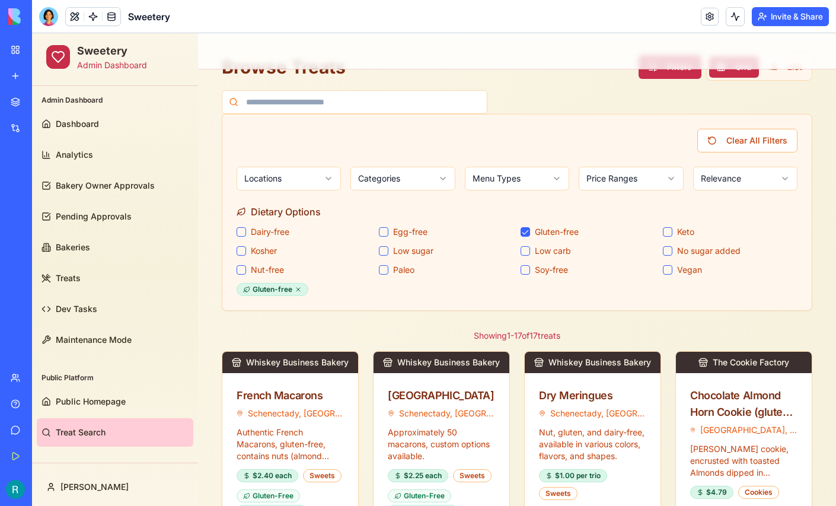
scroll to position [51, 0]
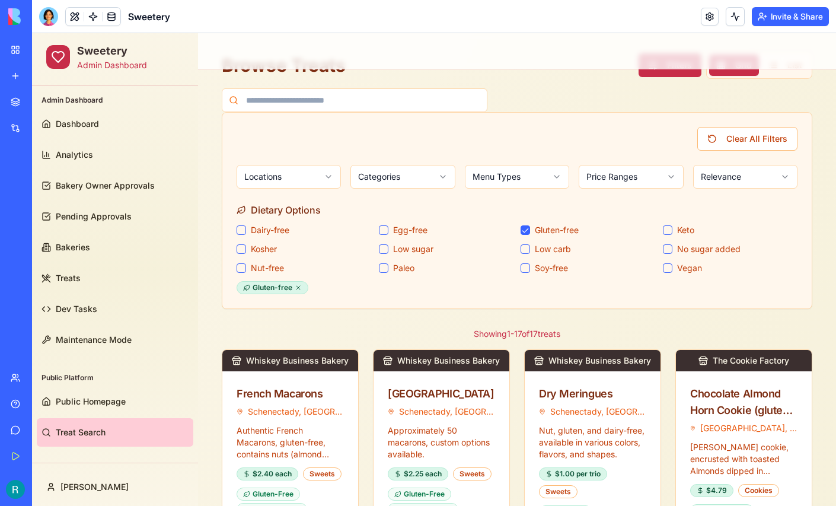
click at [525, 245] on carb "Low carb" at bounding box center [524, 248] width 9 height 9
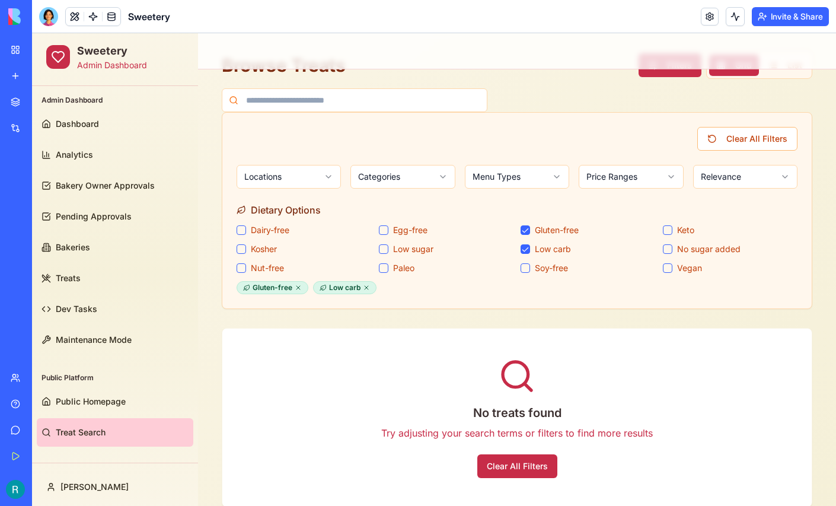
click at [525, 245] on carb "Low carb" at bounding box center [524, 248] width 9 height 9
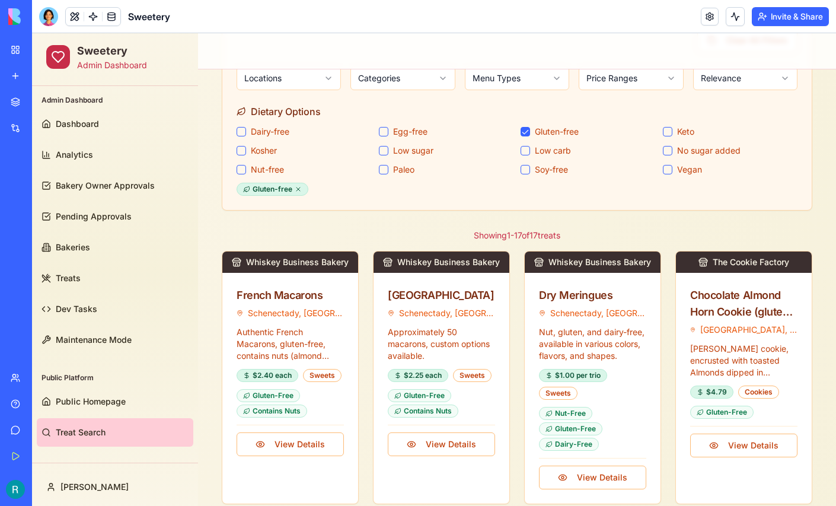
scroll to position [150, 0]
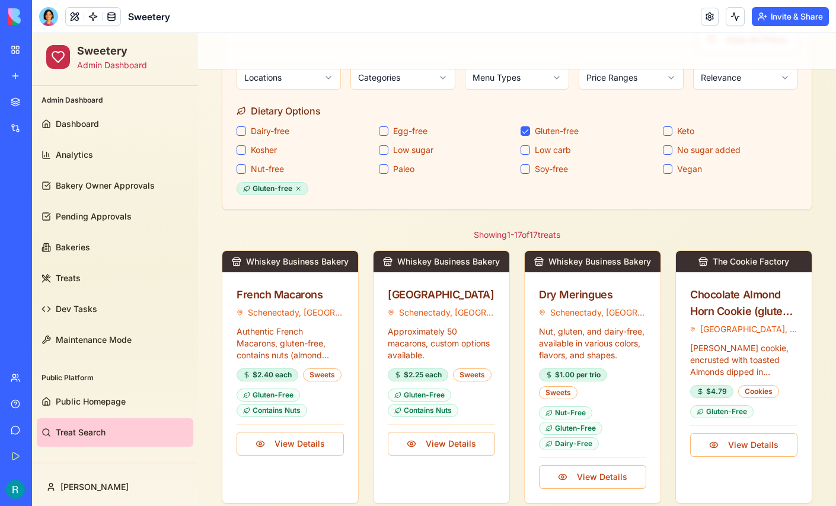
click at [525, 145] on carb "Low carb" at bounding box center [524, 149] width 9 height 9
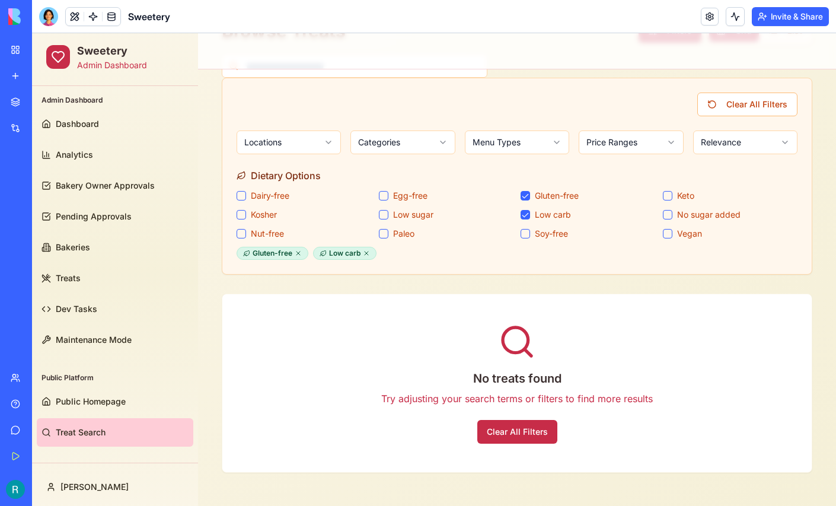
click at [525, 213] on carb "Low carb" at bounding box center [524, 214] width 9 height 9
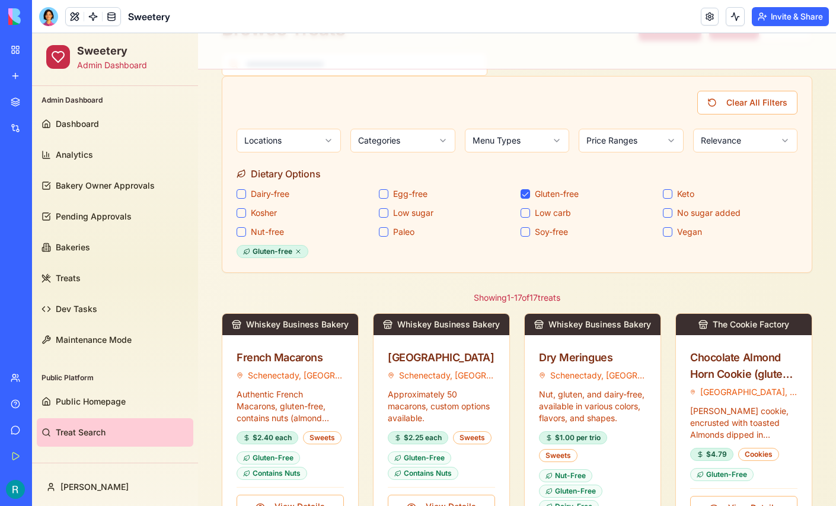
scroll to position [150, 0]
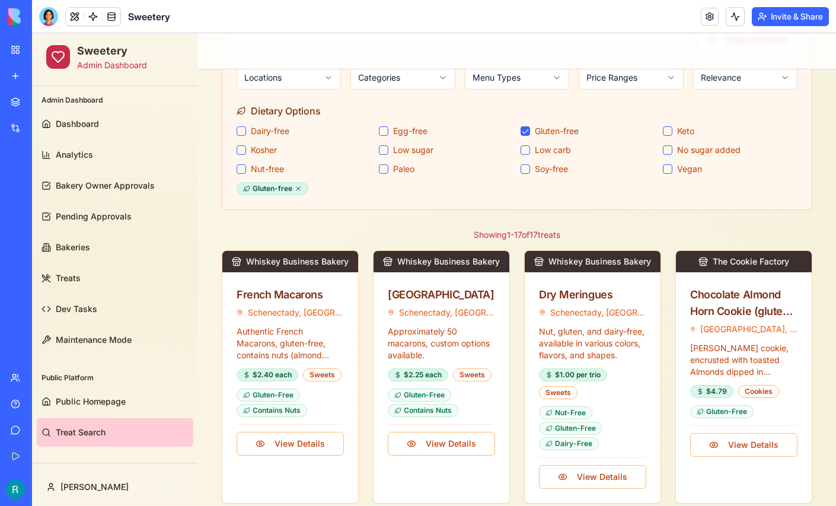
click at [669, 167] on button "Vegan" at bounding box center [667, 168] width 9 height 9
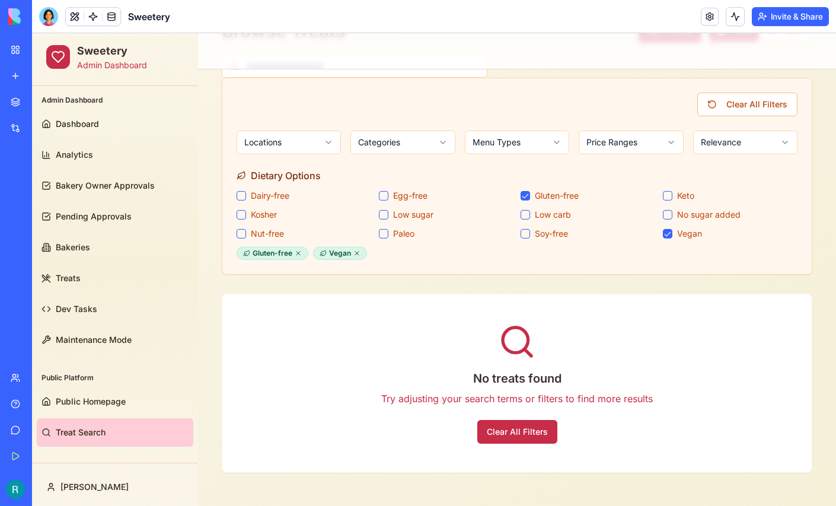
scroll to position [87, 0]
click at [666, 229] on button "Vegan" at bounding box center [667, 233] width 9 height 9
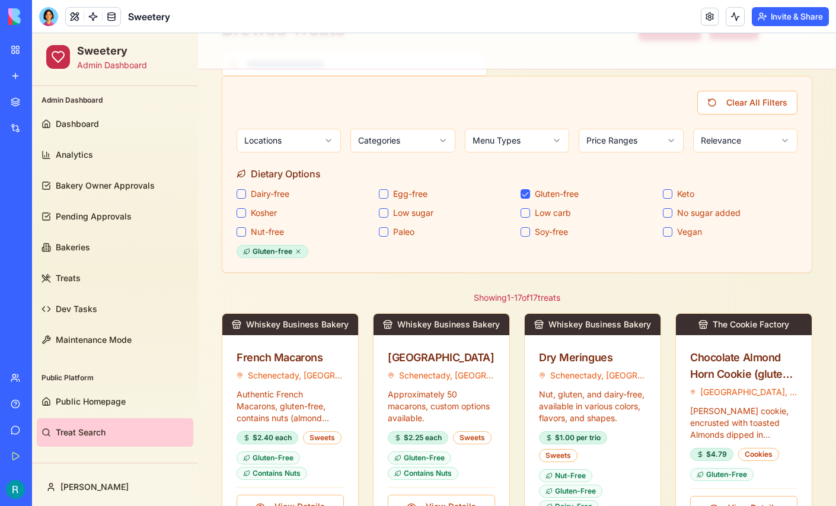
scroll to position [150, 0]
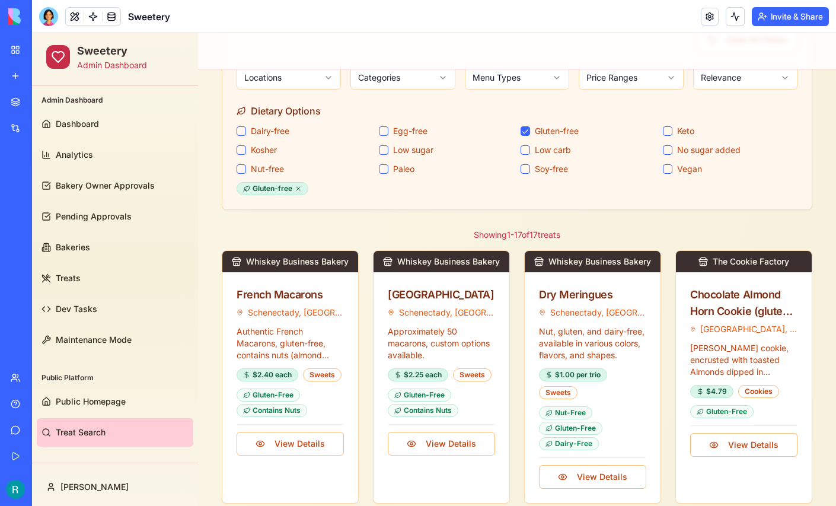
click at [666, 148] on added "No sugar added" at bounding box center [667, 149] width 9 height 9
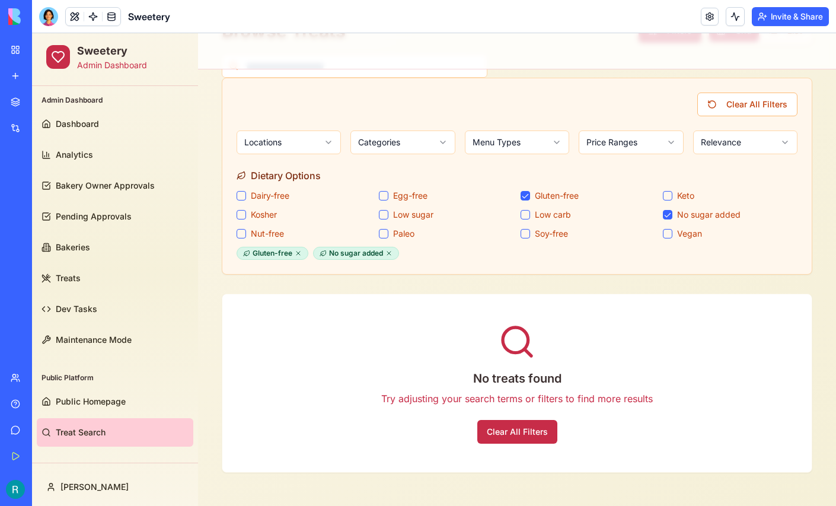
click at [667, 216] on added "No sugar added" at bounding box center [667, 214] width 9 height 9
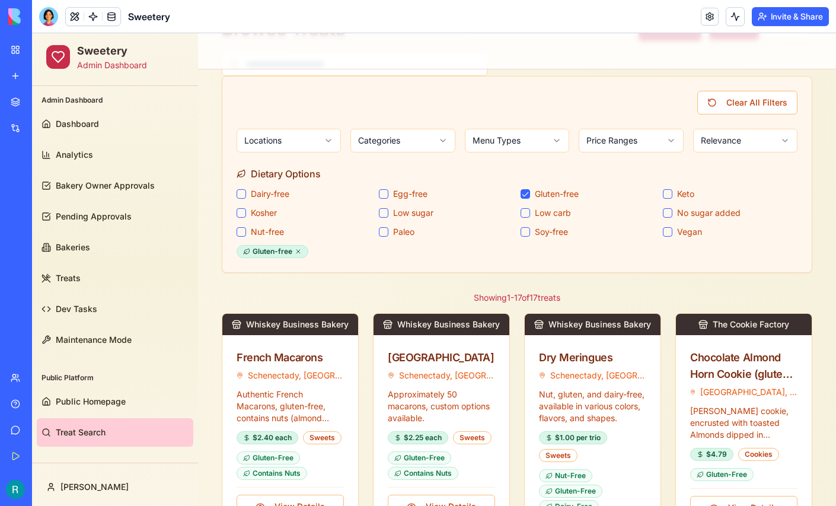
scroll to position [150, 0]
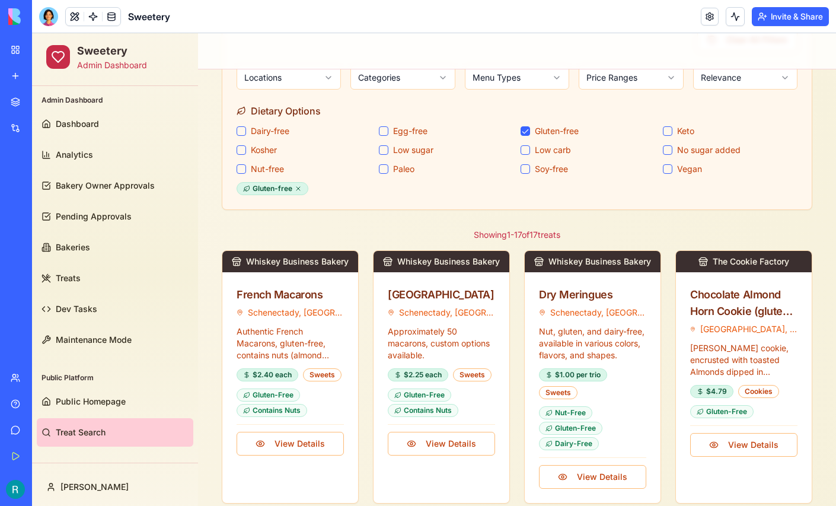
click at [383, 129] on button "Egg-free" at bounding box center [383, 130] width 9 height 9
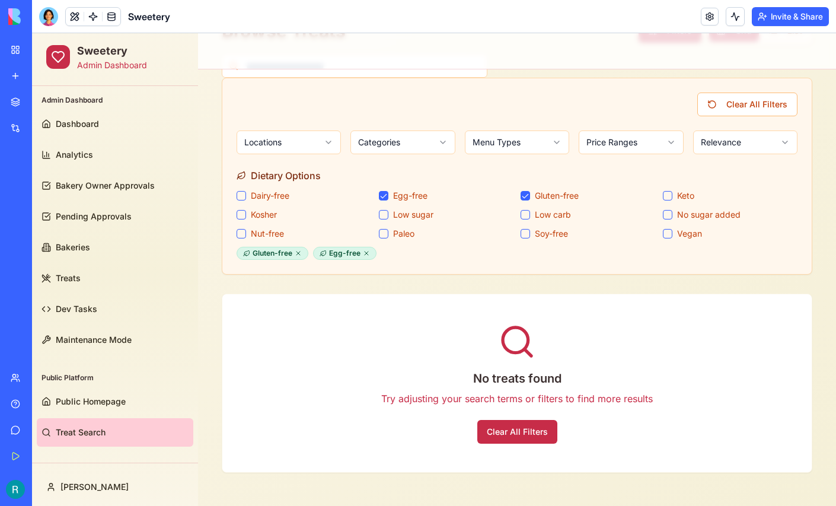
scroll to position [87, 0]
click at [382, 192] on button "Egg-free" at bounding box center [383, 195] width 9 height 9
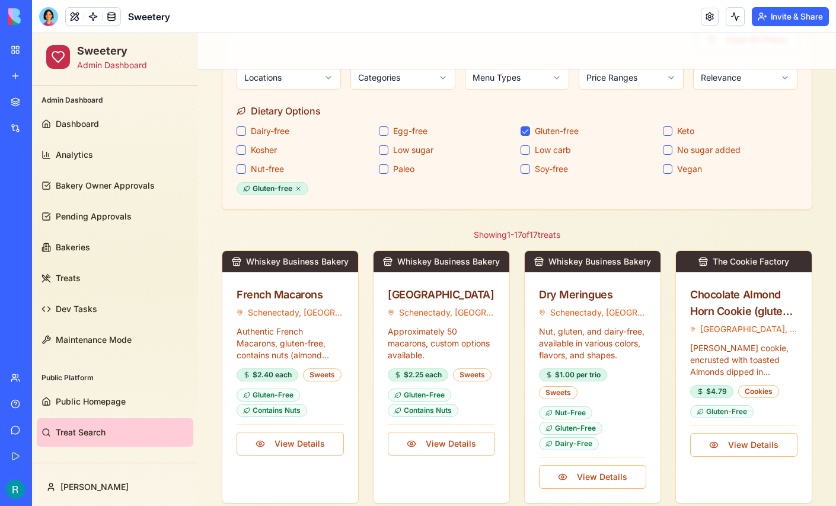
click at [242, 167] on button "Nut-free" at bounding box center [240, 168] width 9 height 9
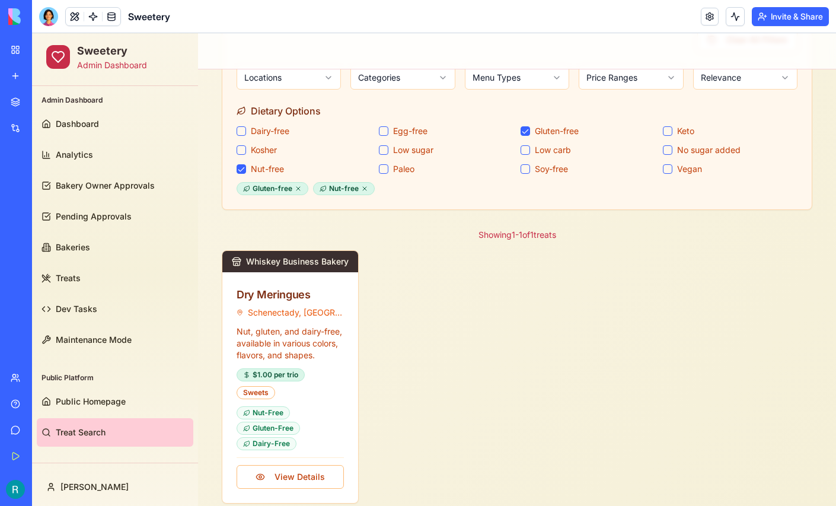
click at [242, 167] on button "Nut-free" at bounding box center [240, 168] width 9 height 9
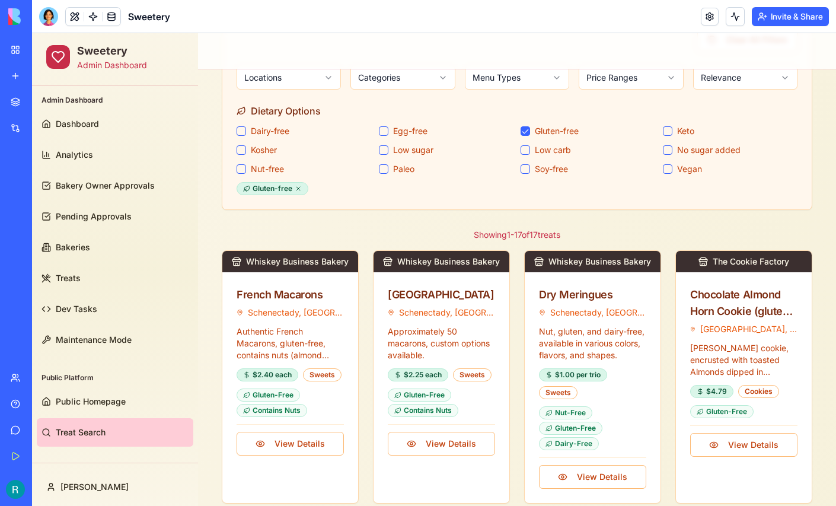
click at [526, 128] on button "Gluten-free" at bounding box center [524, 130] width 9 height 9
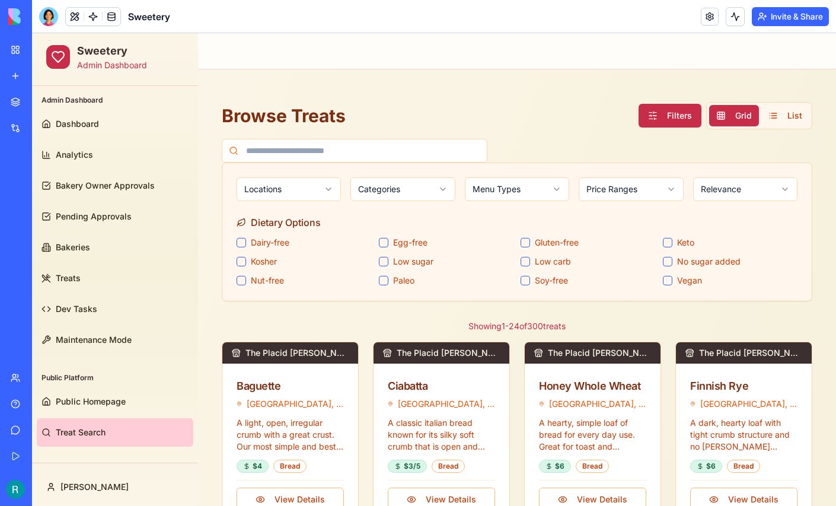
scroll to position [0, 0]
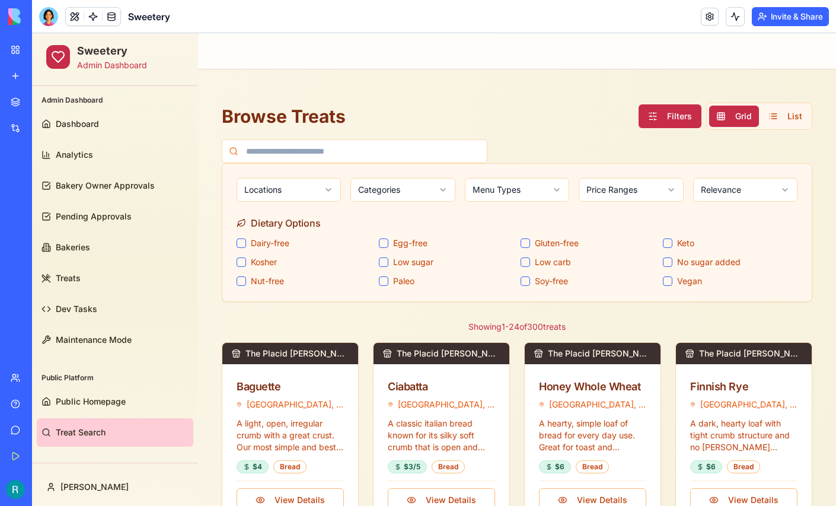
click at [238, 283] on button "Nut-free" at bounding box center [240, 280] width 9 height 9
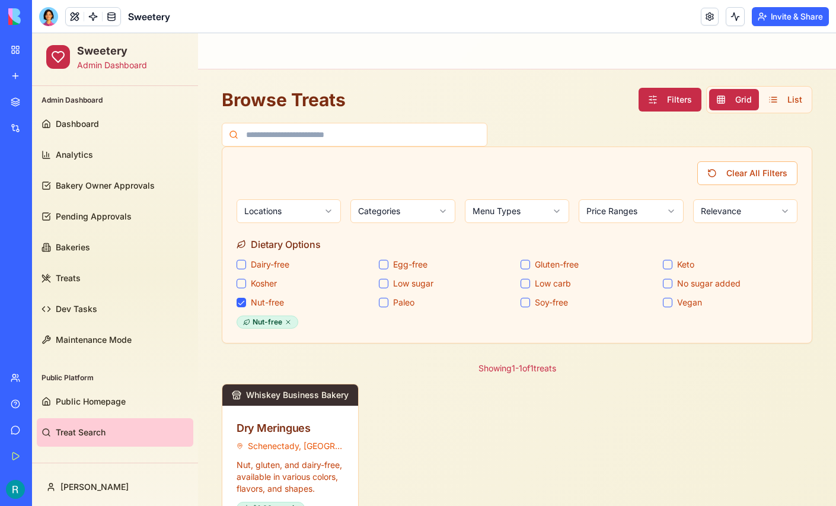
scroll to position [13, 0]
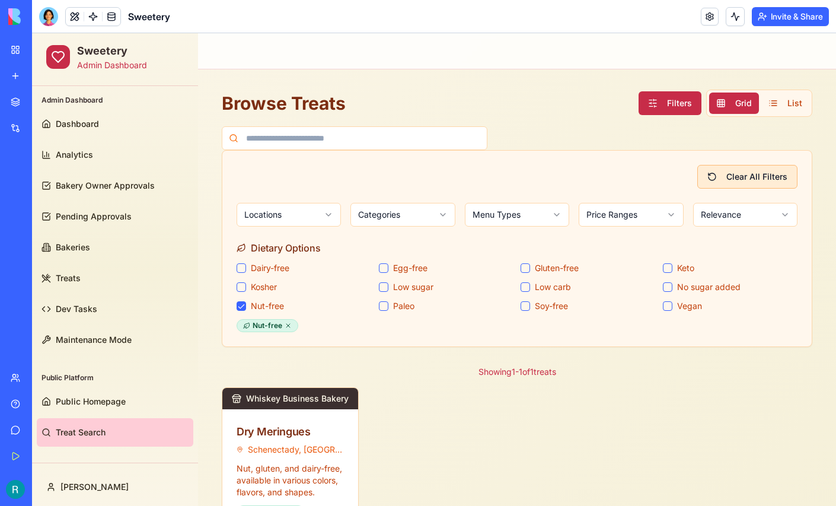
click at [770, 177] on button "Clear All Filters" at bounding box center [747, 177] width 100 height 24
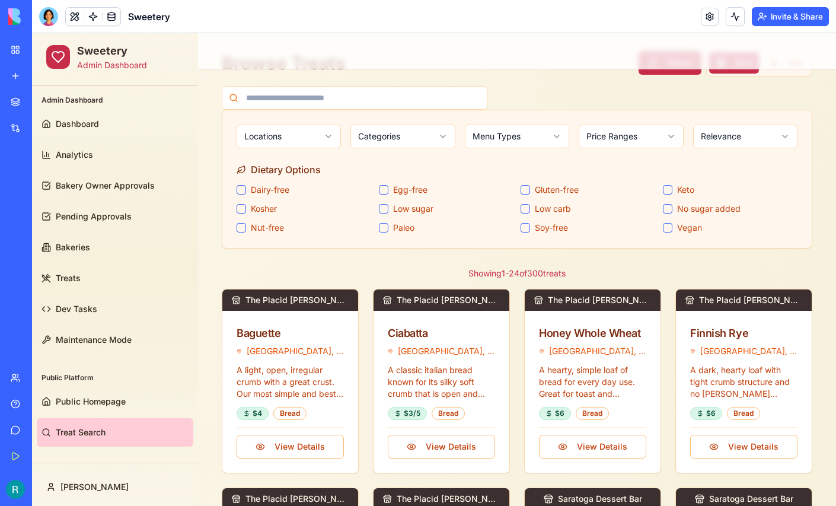
scroll to position [54, 0]
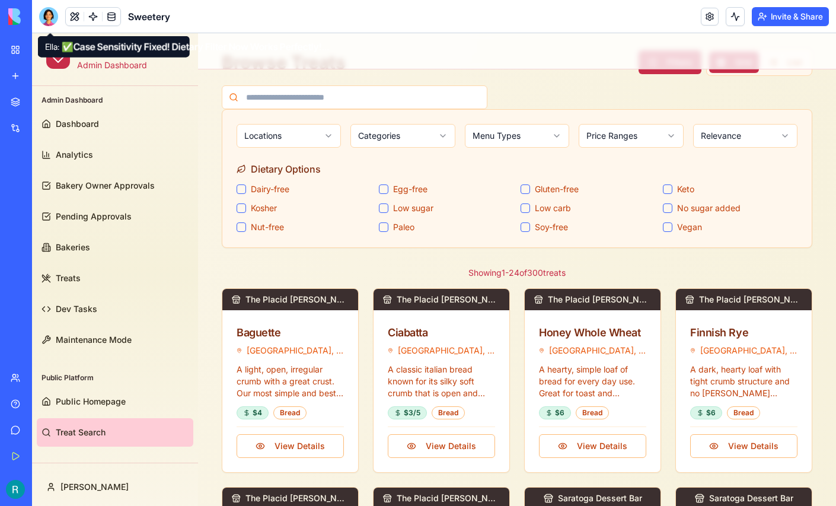
click at [44, 20] on div at bounding box center [48, 16] width 19 height 19
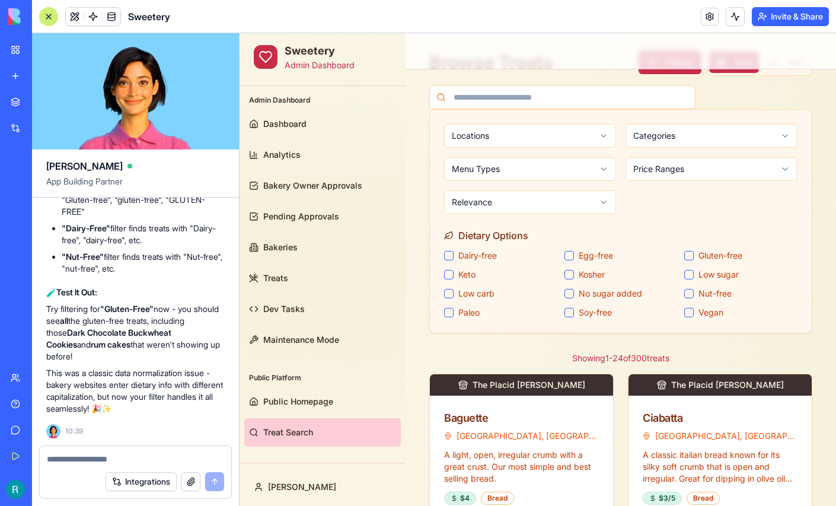
scroll to position [0, 0]
click at [94, 453] on textarea at bounding box center [135, 459] width 177 height 12
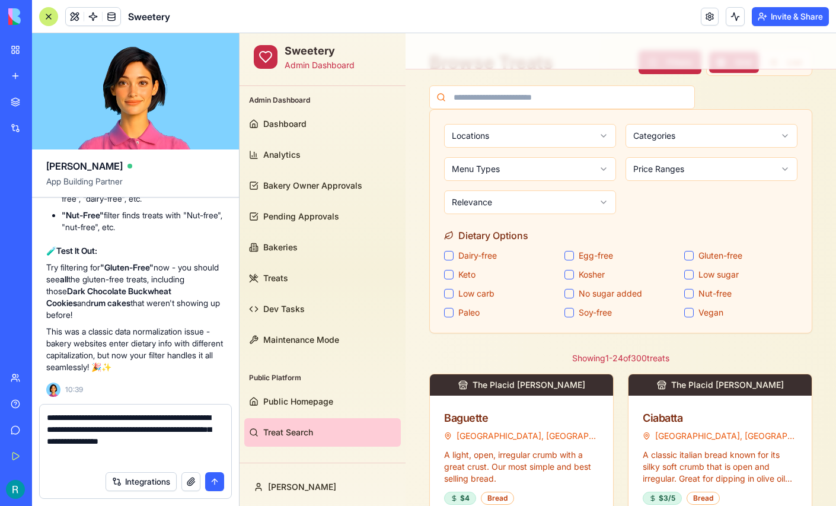
type textarea "**********"
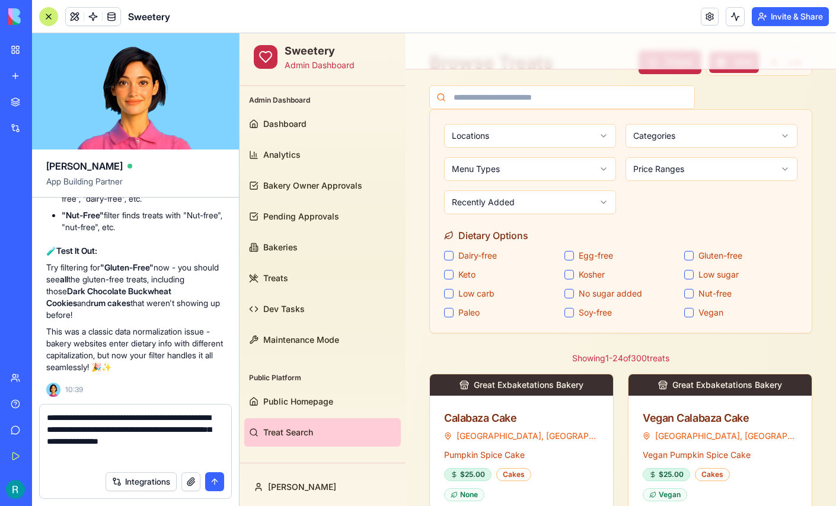
click at [49, 18] on div at bounding box center [48, 16] width 19 height 19
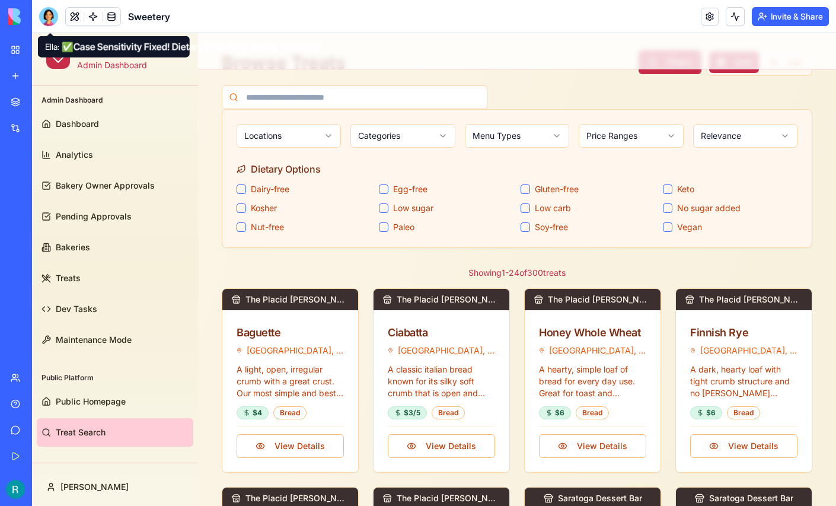
click at [45, 23] on div at bounding box center [48, 16] width 19 height 19
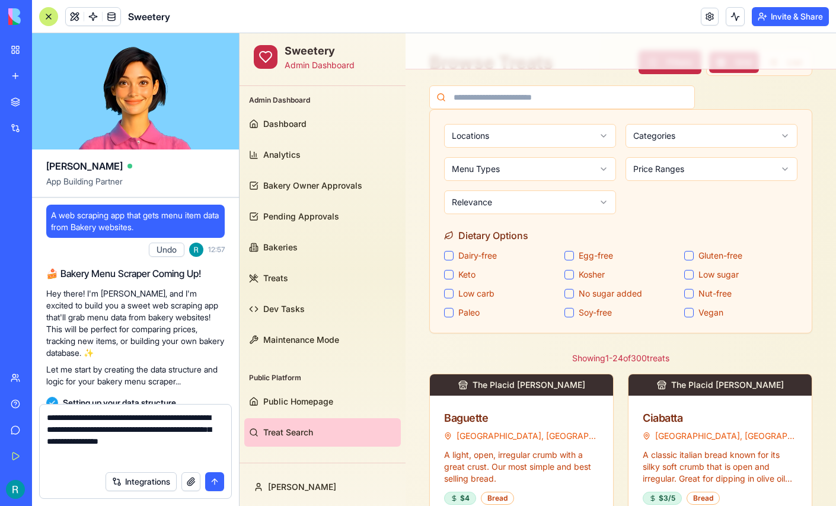
scroll to position [135011, 0]
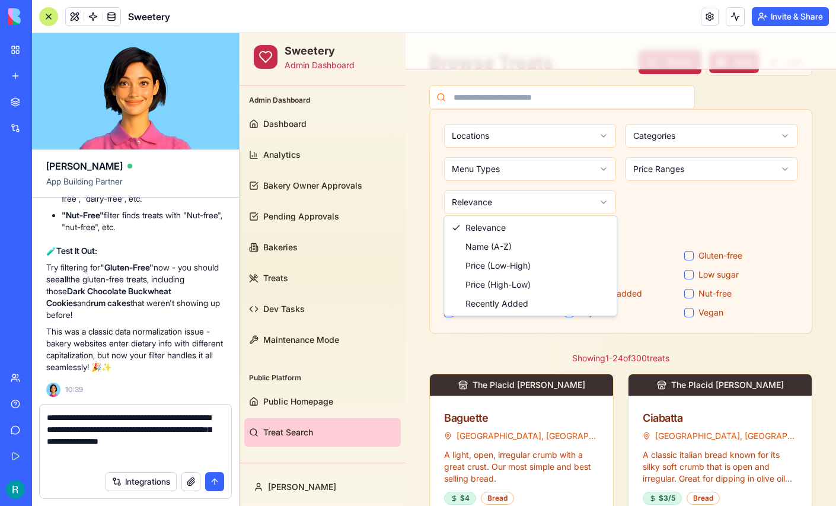
click at [157, 452] on textarea "**********" at bounding box center [134, 437] width 174 height 53
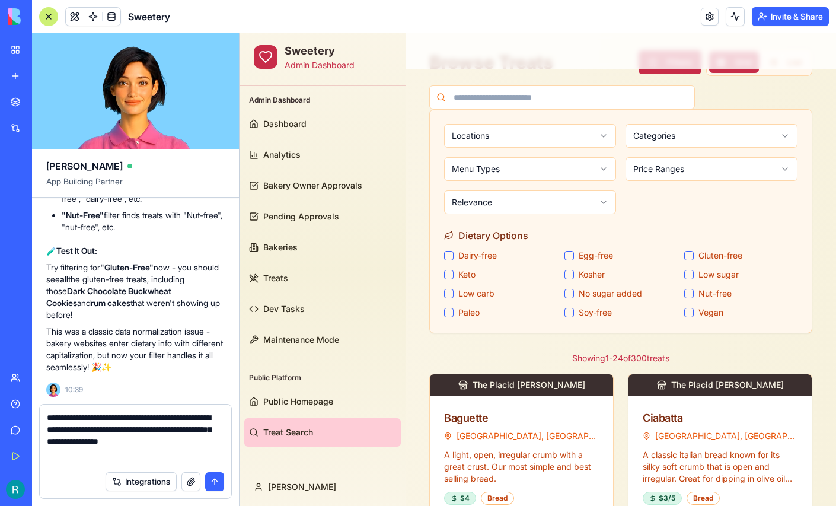
click at [157, 452] on textarea "**********" at bounding box center [134, 437] width 174 height 53
drag, startPoint x: 157, startPoint y: 452, endPoint x: 101, endPoint y: 411, distance: 69.1
click at [101, 411] on textarea "**********" at bounding box center [134, 437] width 174 height 53
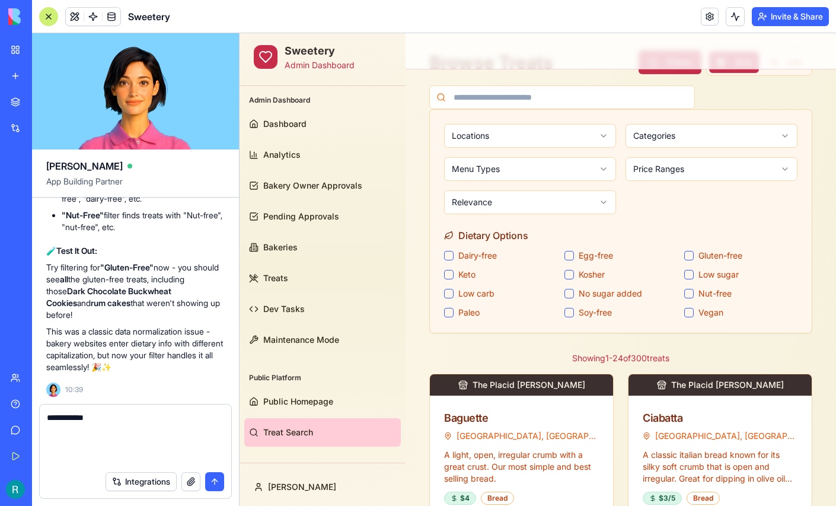
scroll to position [134971, 0]
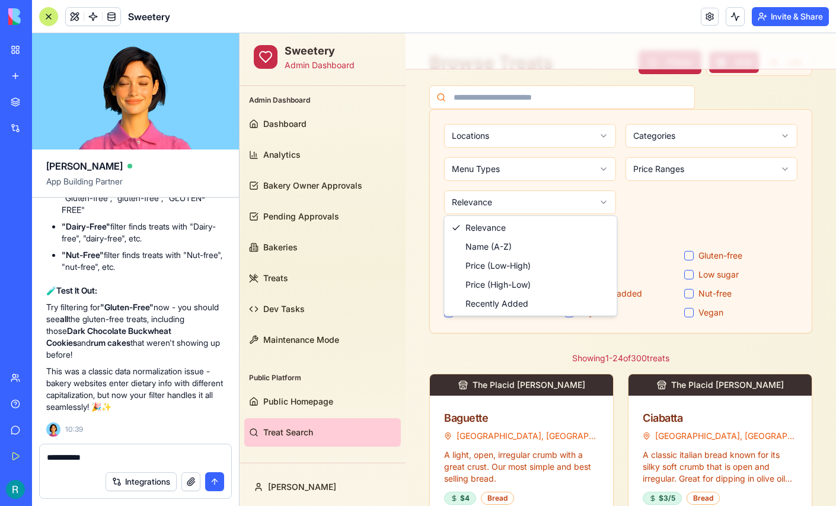
click at [106, 444] on div "**********" at bounding box center [135, 454] width 191 height 21
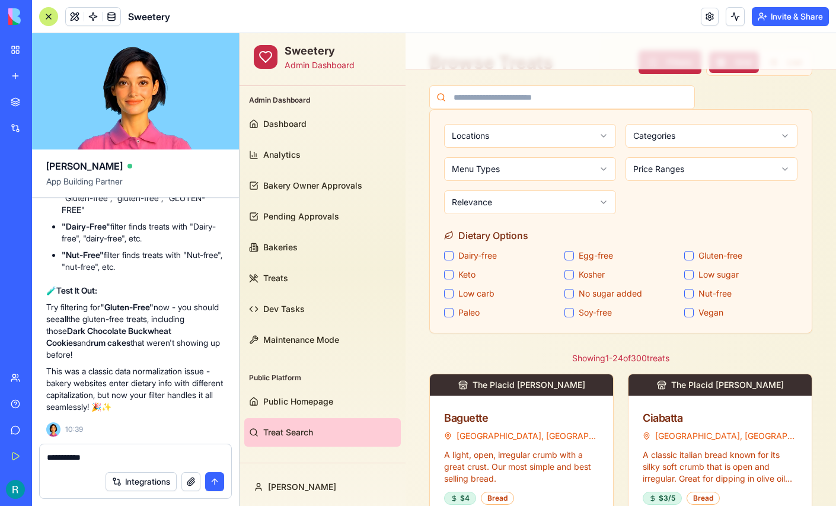
click at [103, 451] on textarea "**********" at bounding box center [134, 458] width 174 height 14
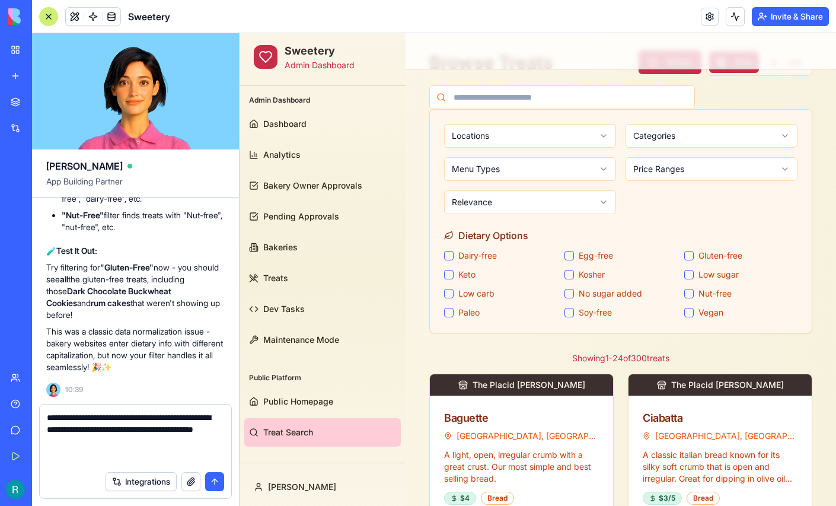
scroll to position [135011, 0]
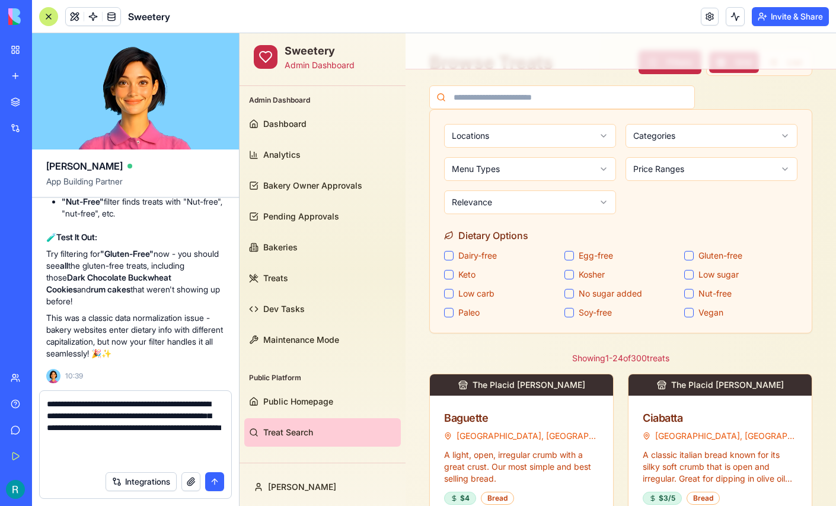
click at [186, 476] on button "button" at bounding box center [190, 481] width 19 height 19
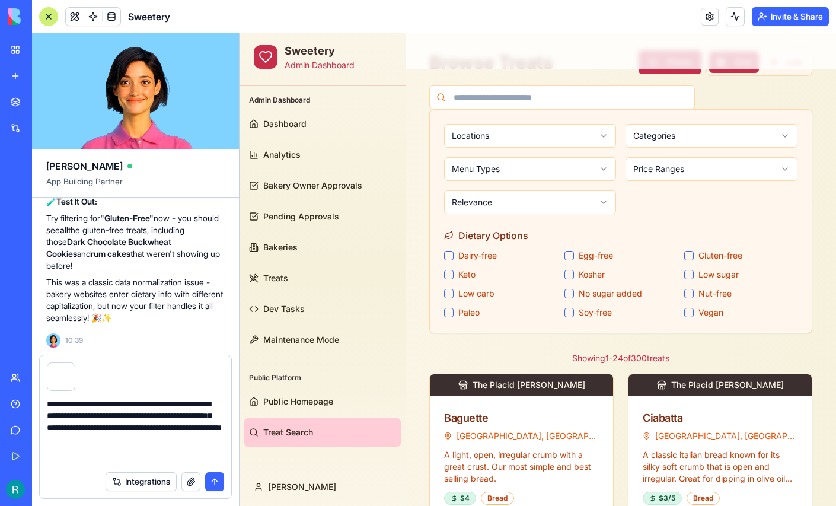
click at [186, 445] on textarea "**********" at bounding box center [134, 431] width 174 height 67
click at [178, 456] on textarea "**********" at bounding box center [134, 431] width 174 height 67
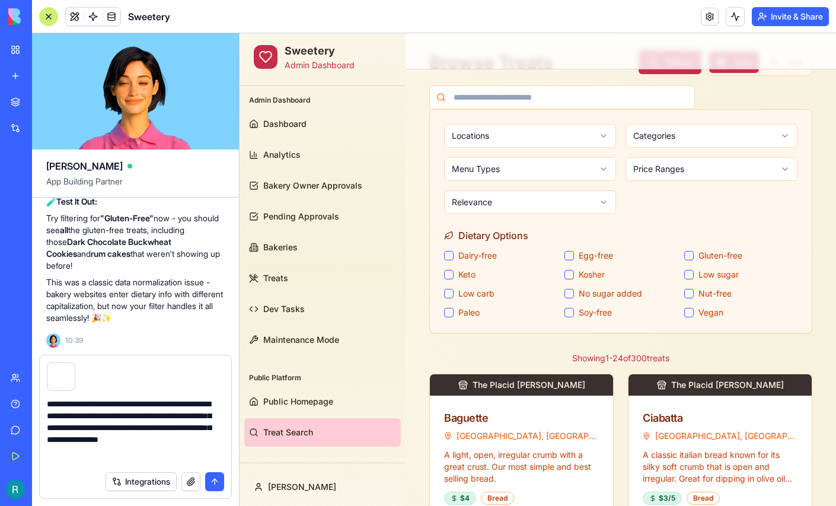
scroll to position [8, 0]
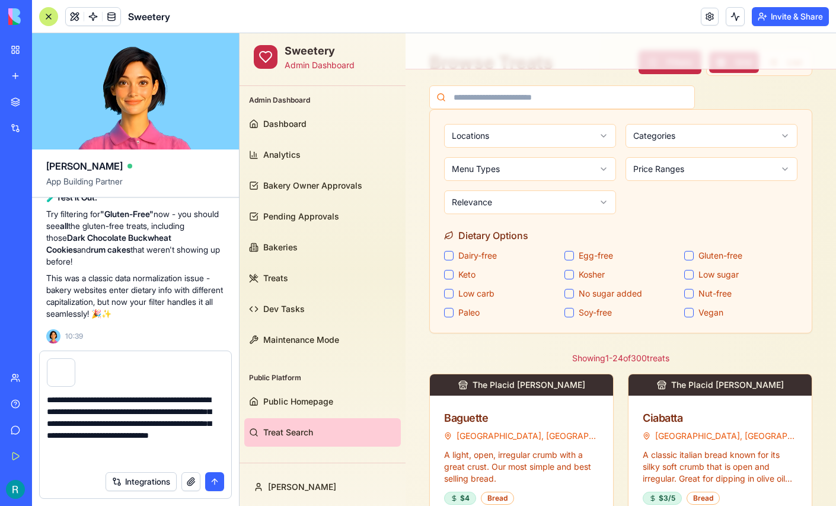
click at [74, 453] on textarea "**********" at bounding box center [134, 429] width 174 height 71
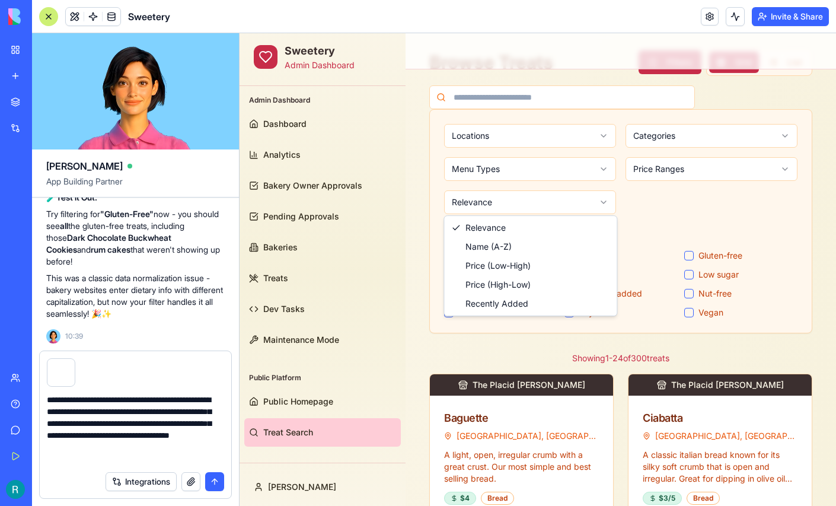
click at [110, 453] on textarea "**********" at bounding box center [134, 429] width 174 height 71
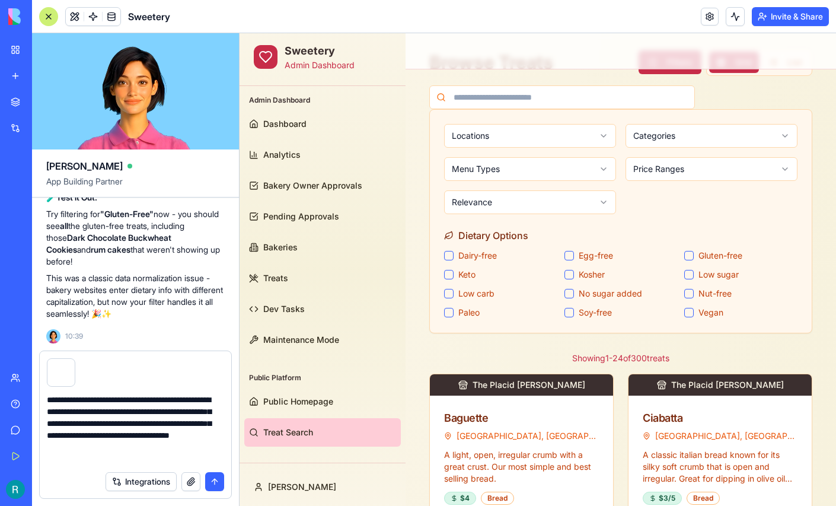
click at [108, 457] on textarea "**********" at bounding box center [134, 429] width 174 height 71
click at [174, 453] on textarea "**********" at bounding box center [134, 429] width 174 height 71
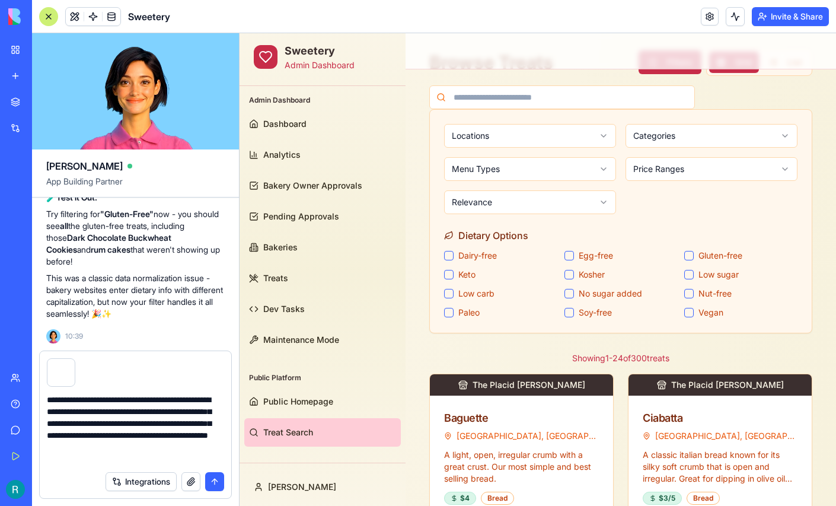
scroll to position [21, 0]
type textarea "**********"
click at [209, 476] on button "submit" at bounding box center [214, 481] width 19 height 19
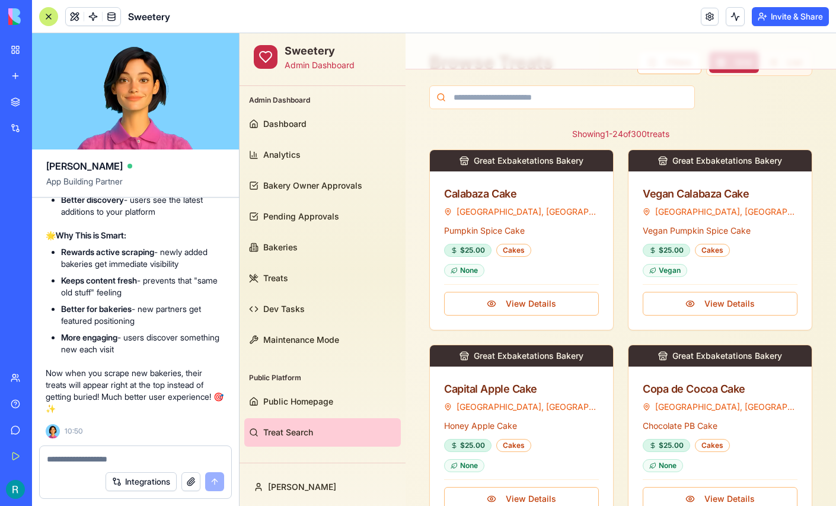
scroll to position [136162, 1]
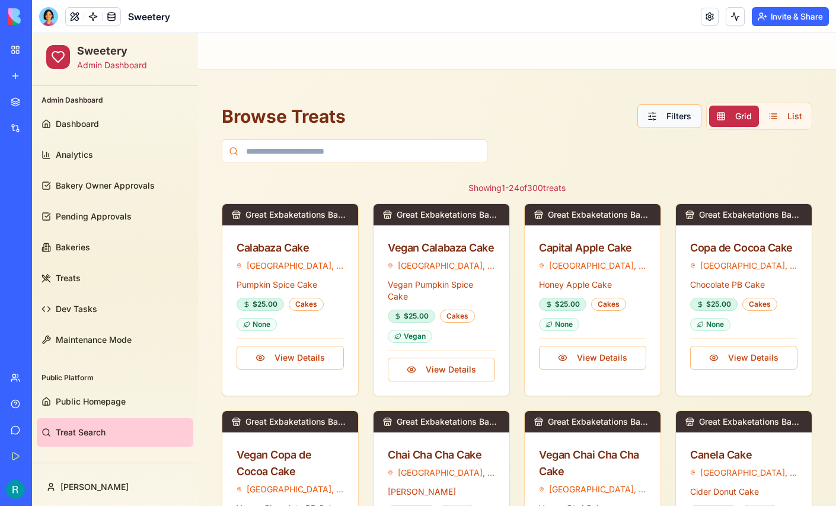
click at [676, 115] on button "Filters" at bounding box center [669, 116] width 64 height 24
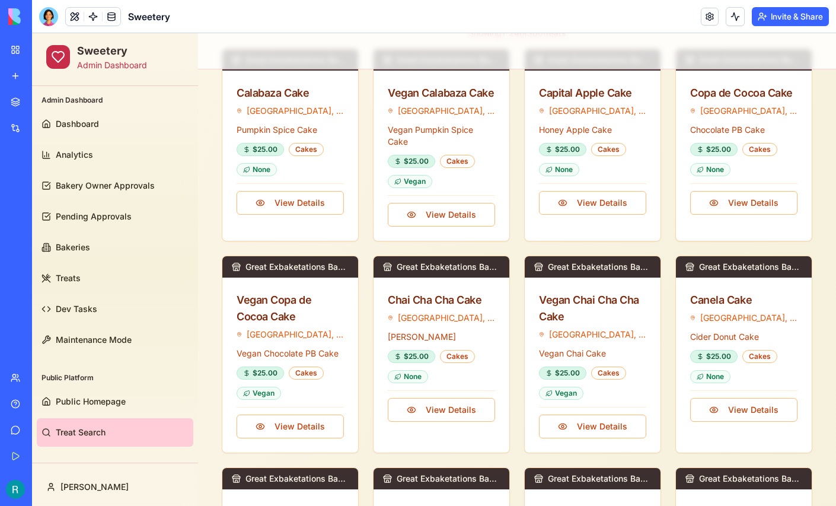
scroll to position [294, 0]
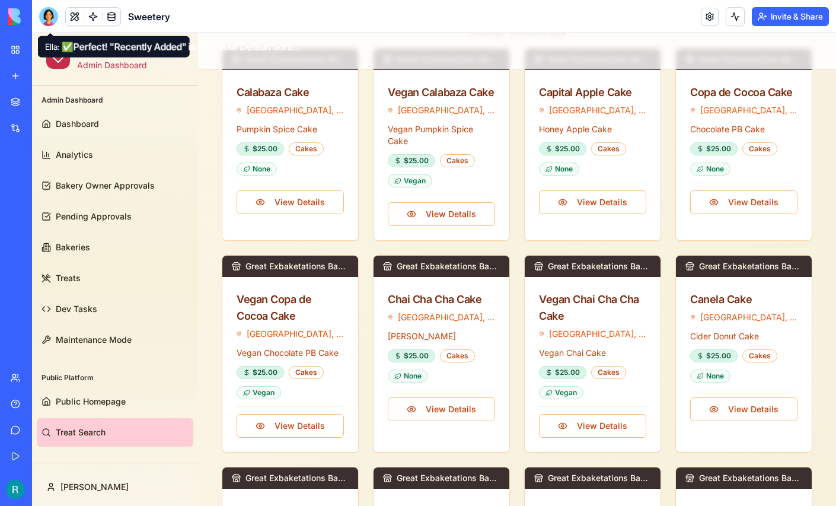
click at [47, 8] on div at bounding box center [48, 16] width 19 height 19
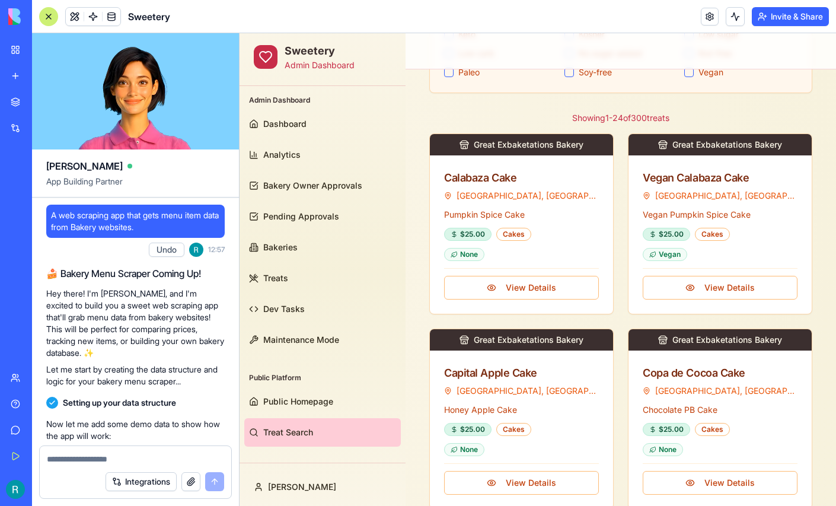
scroll to position [136162, 0]
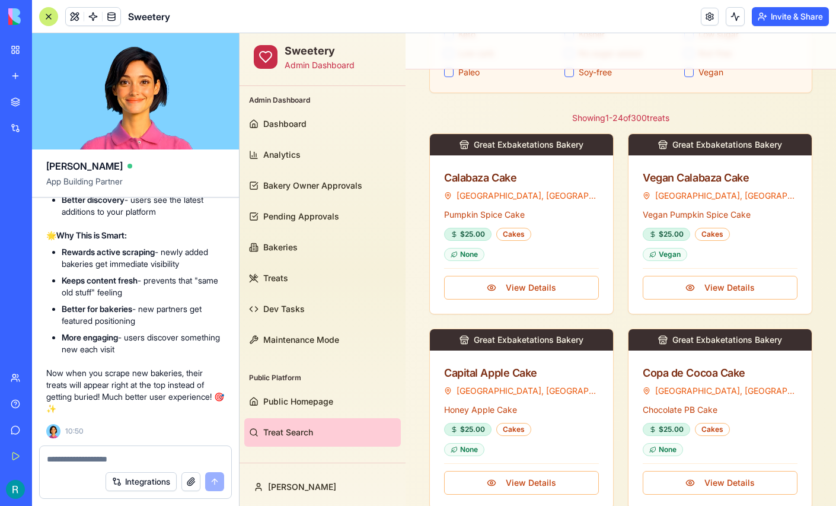
click at [80, 455] on textarea at bounding box center [135, 459] width 177 height 12
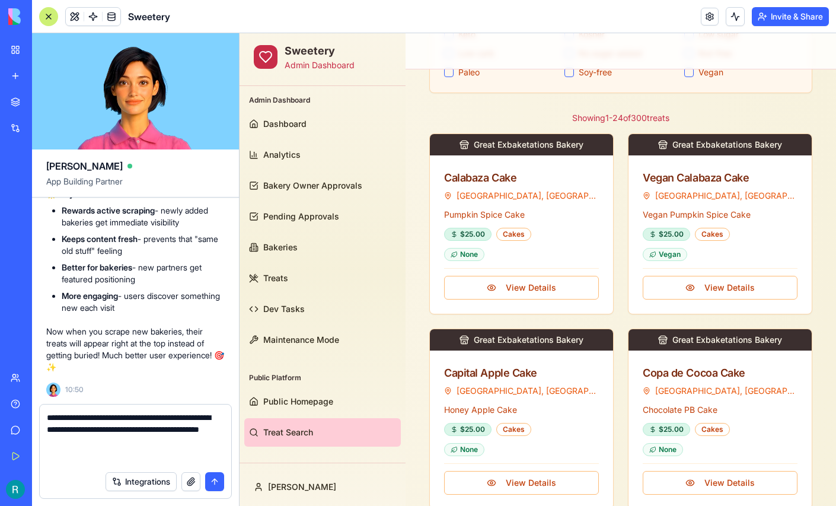
scroll to position [0, 0]
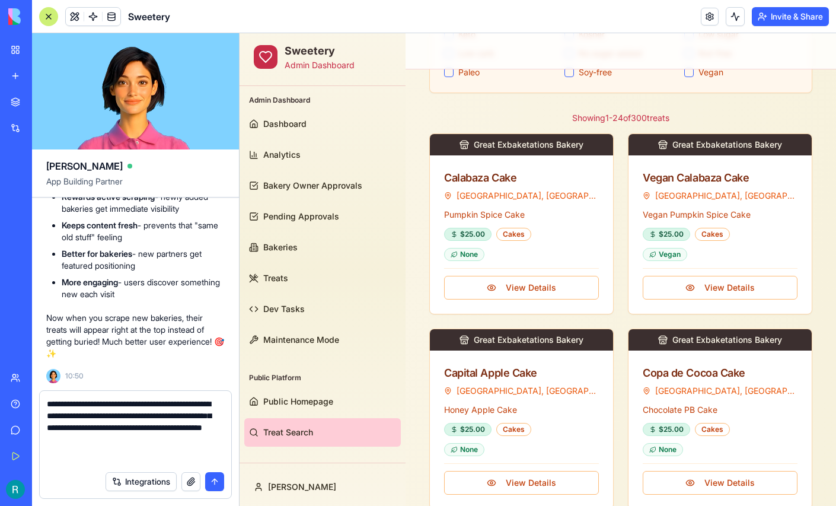
click at [183, 479] on button "button" at bounding box center [190, 481] width 19 height 19
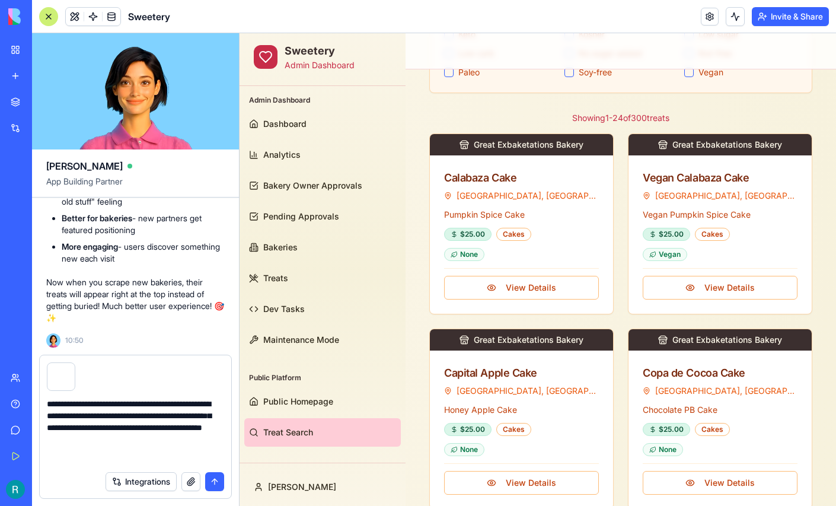
click at [155, 450] on textarea "**********" at bounding box center [134, 431] width 174 height 67
click at [164, 411] on textarea "**********" at bounding box center [134, 431] width 174 height 67
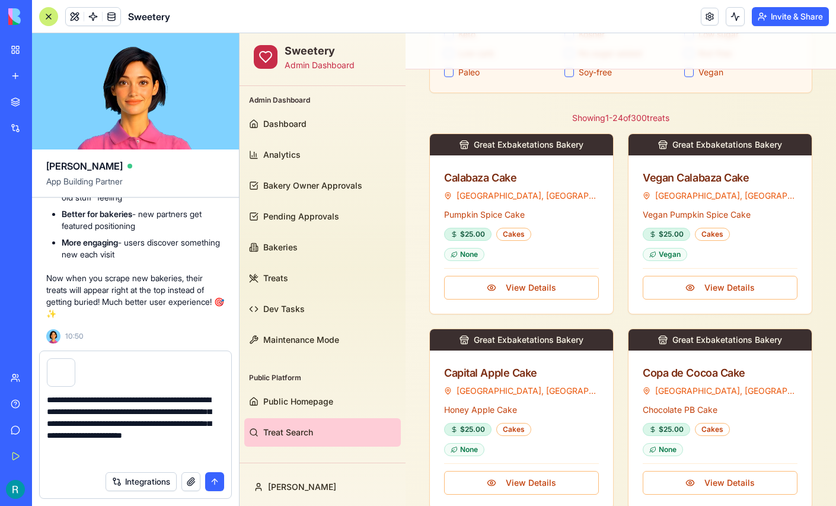
type textarea "**********"
click at [211, 474] on button "submit" at bounding box center [214, 481] width 19 height 19
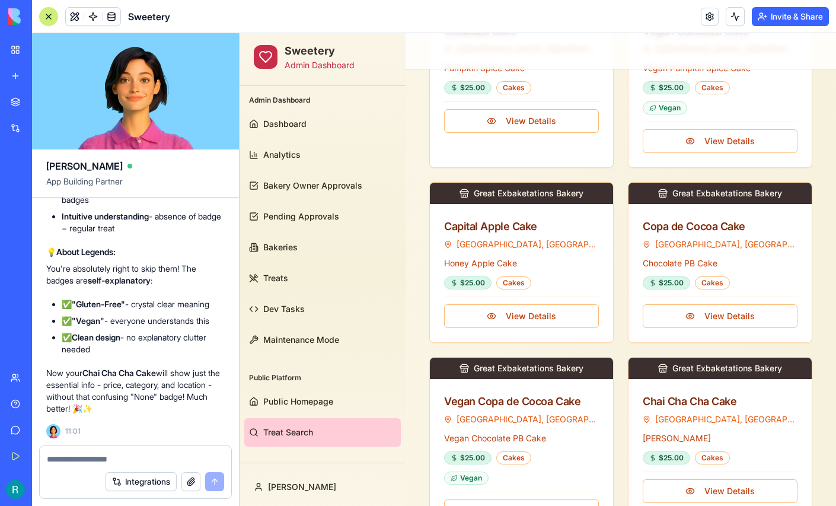
scroll to position [214, 0]
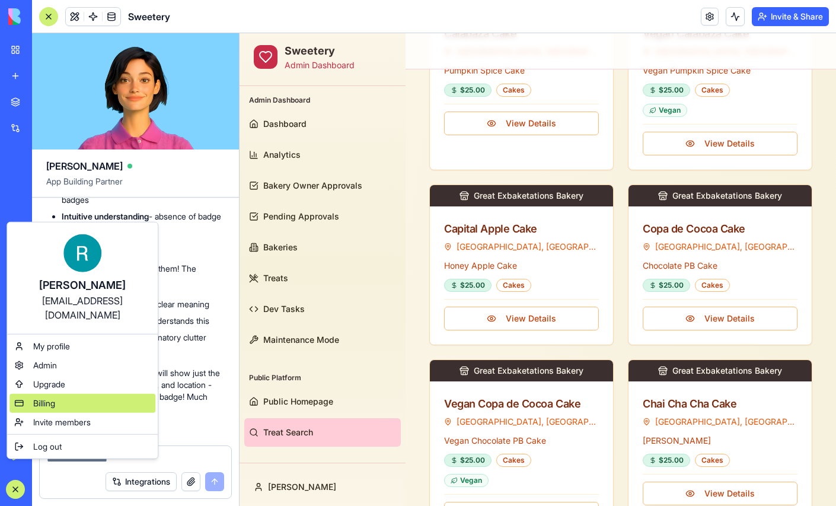
click at [55, 409] on span "Billing" at bounding box center [44, 403] width 22 height 12
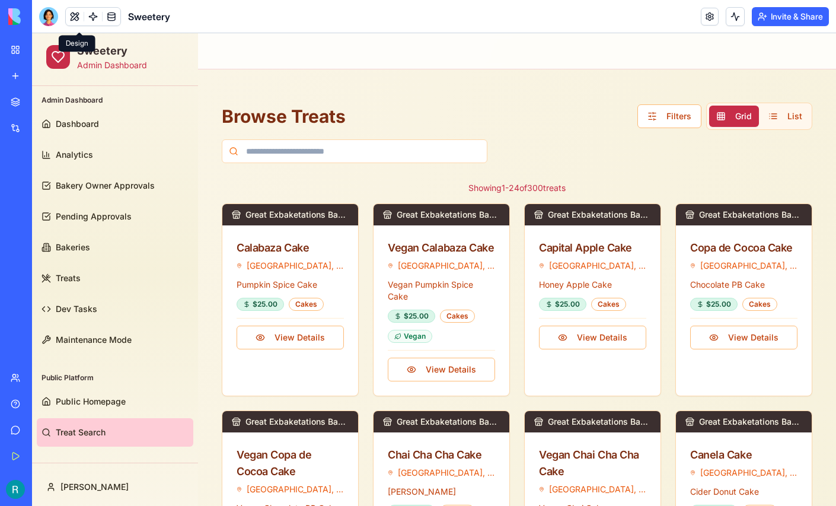
click at [79, 17] on button at bounding box center [75, 17] width 18 height 18
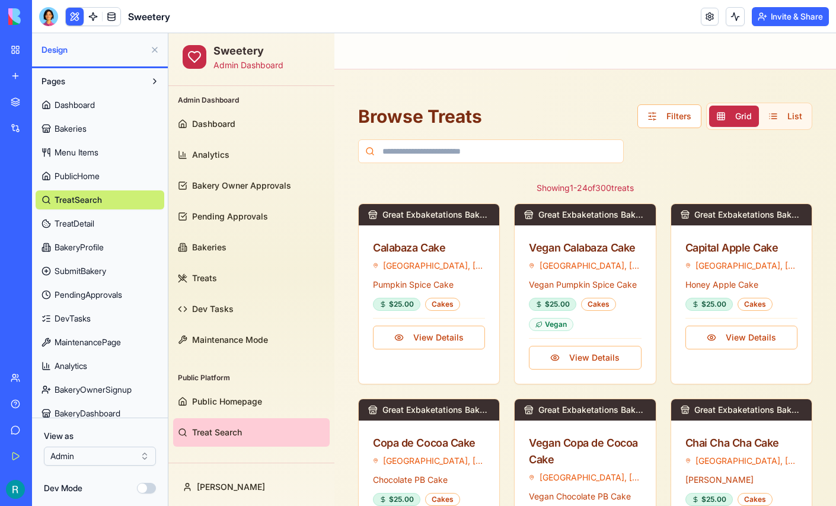
click at [90, 229] on span "TreatDetail" at bounding box center [75, 224] width 40 height 12
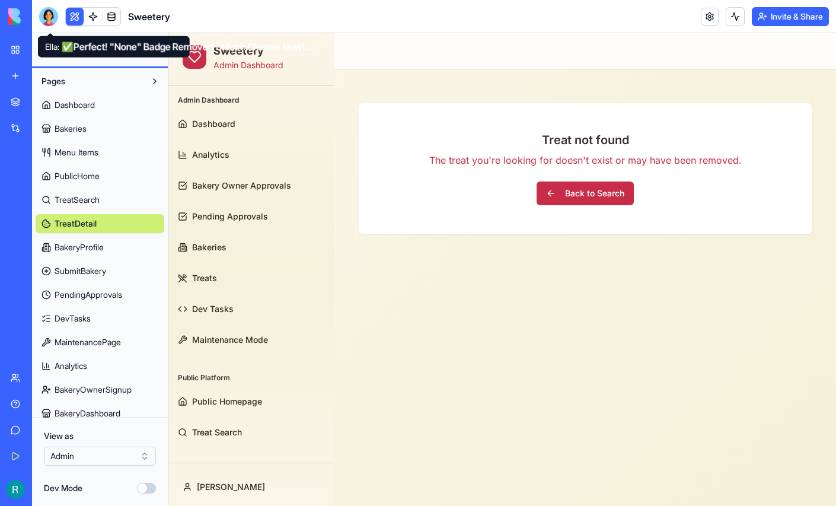
click at [51, 24] on div at bounding box center [48, 16] width 19 height 19
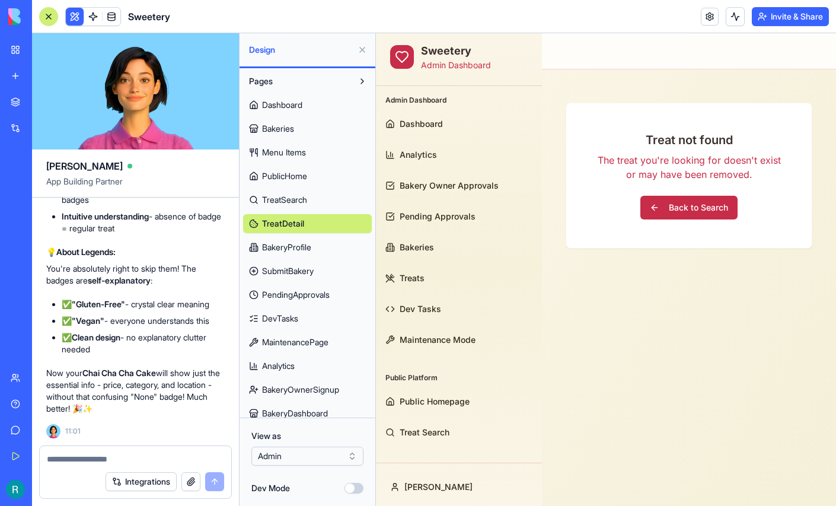
click at [119, 454] on textarea at bounding box center [135, 459] width 177 height 12
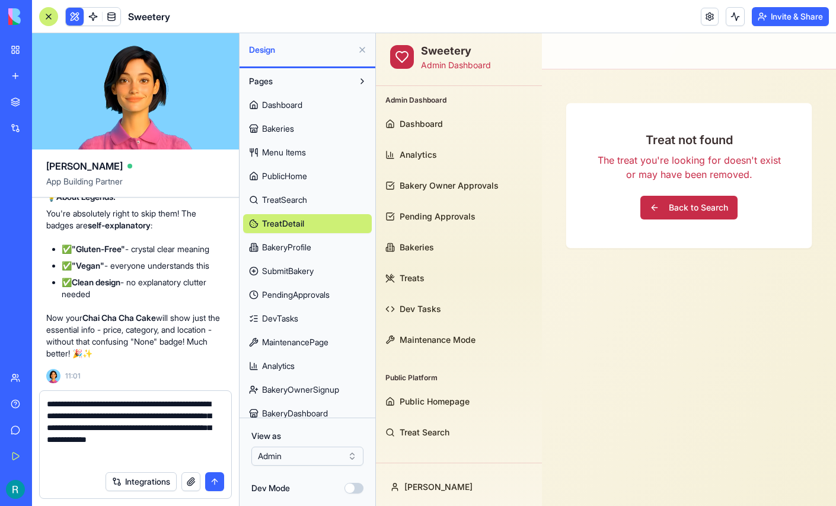
type textarea "**********"
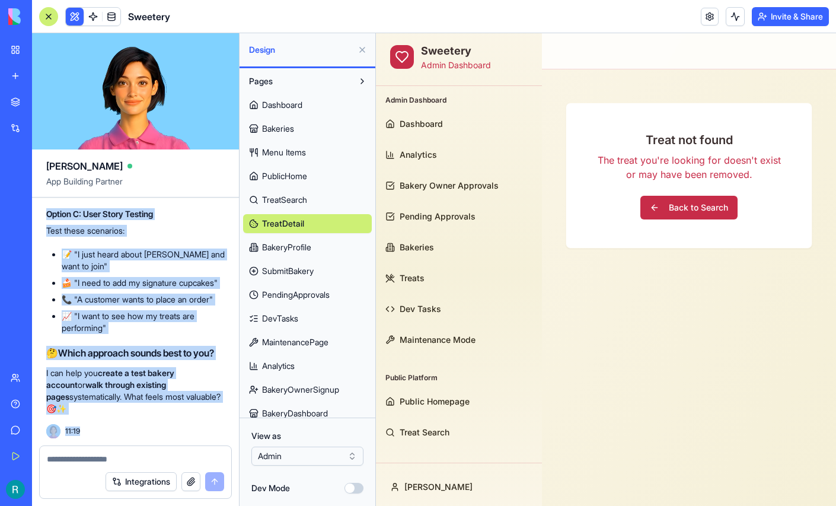
scroll to position [139058, 0]
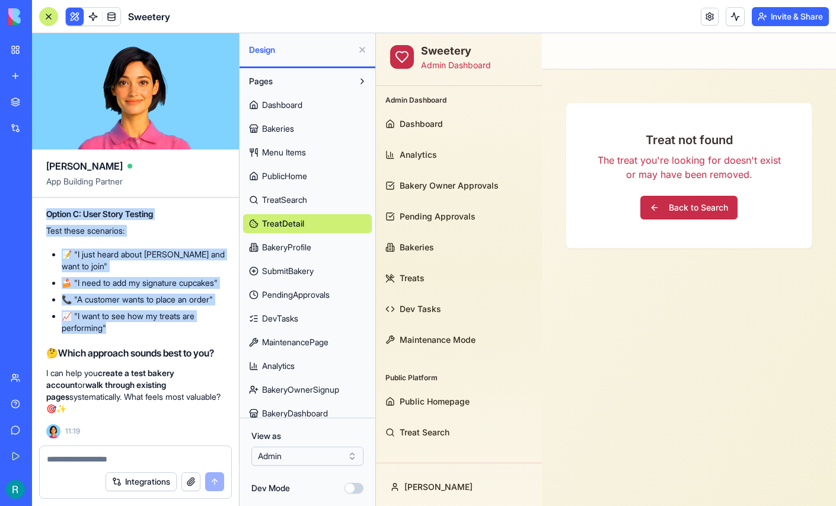
drag, startPoint x: 47, startPoint y: 223, endPoint x: 128, endPoint y: 287, distance: 102.9
copy div "Phase 1: Discovery & Signup 🌟 Start as anonymous user on PublicHome Can I find …"
click at [144, 346] on h2 "🤔 Which approach sounds best to you?" at bounding box center [135, 353] width 178 height 14
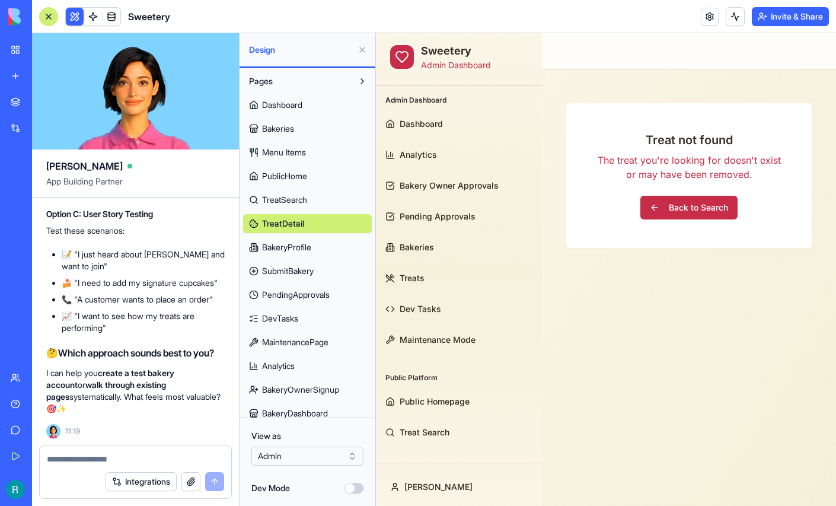
click at [144, 346] on h2 "🤔 Which approach sounds best to you?" at bounding box center [135, 353] width 178 height 14
click at [107, 453] on textarea at bounding box center [134, 459] width 174 height 12
click at [87, 446] on div at bounding box center [135, 455] width 191 height 19
click at [71, 453] on textarea at bounding box center [134, 459] width 174 height 12
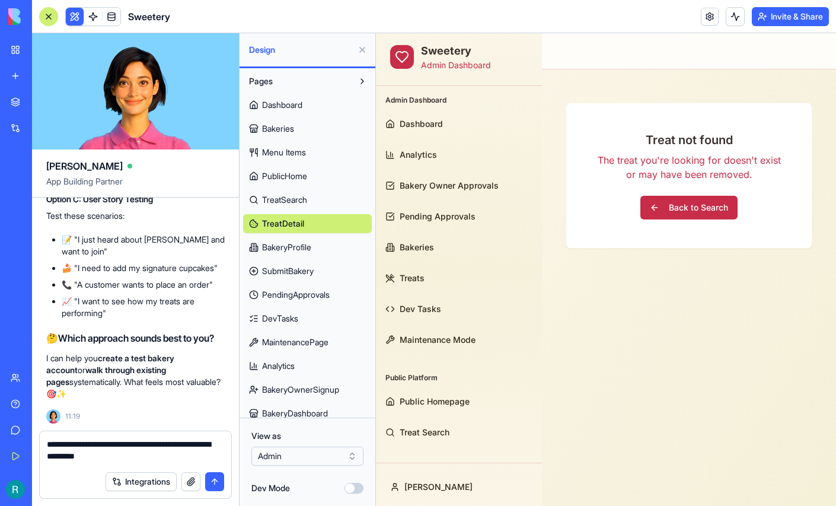
type textarea "**********"
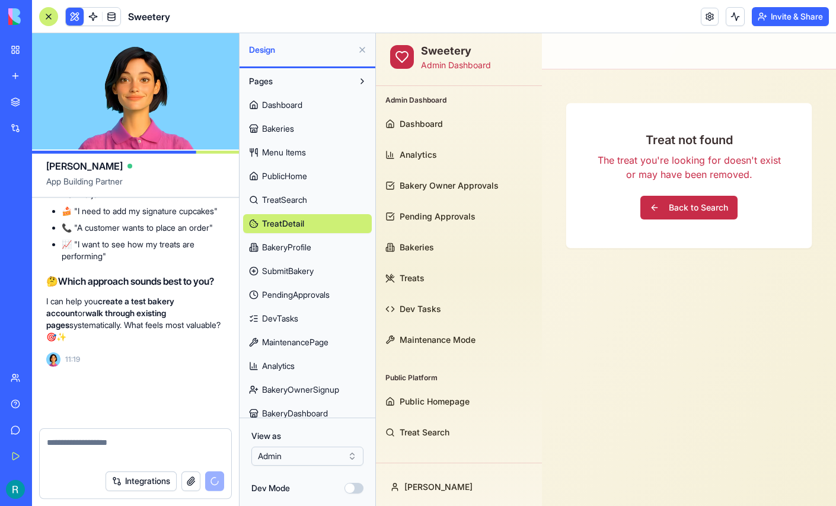
scroll to position [139122, 0]
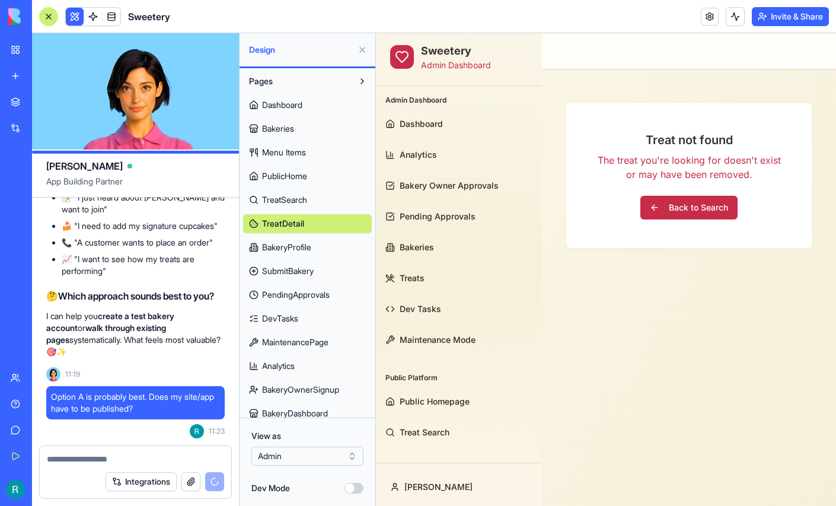
click at [307, 253] on span "BakeryProfile" at bounding box center [286, 247] width 49 height 12
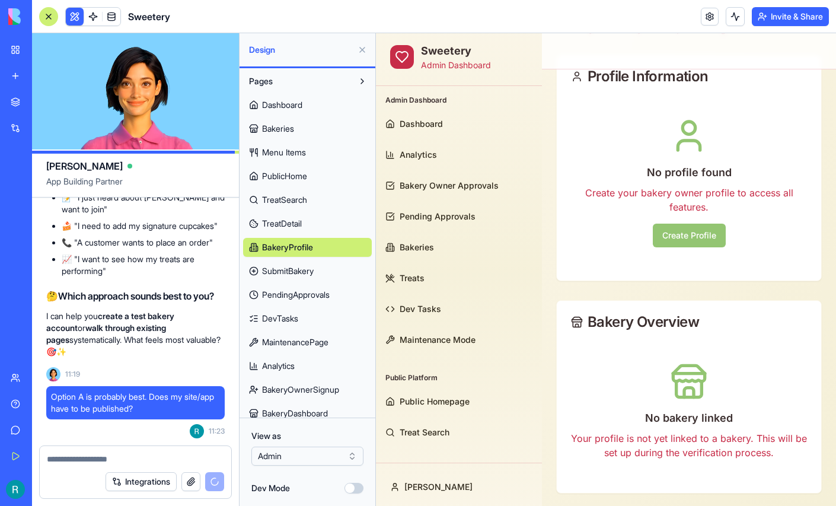
scroll to position [95, 0]
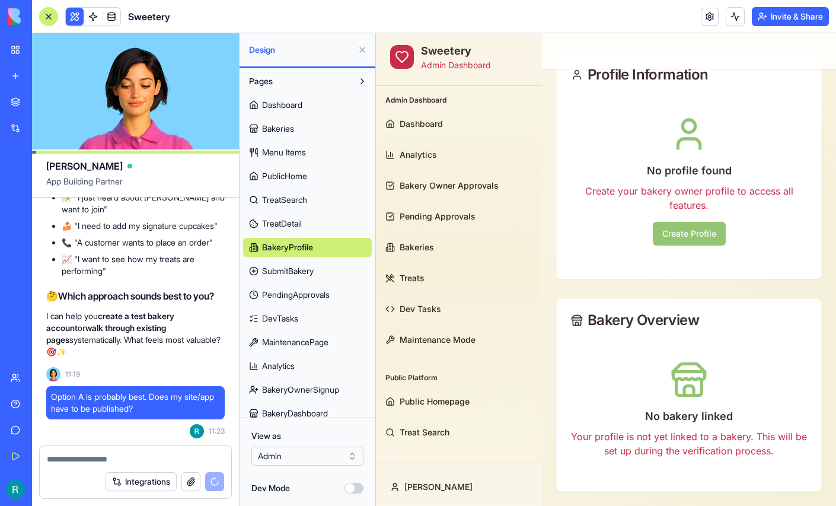
click at [680, 226] on button "Create Profile" at bounding box center [689, 234] width 73 height 24
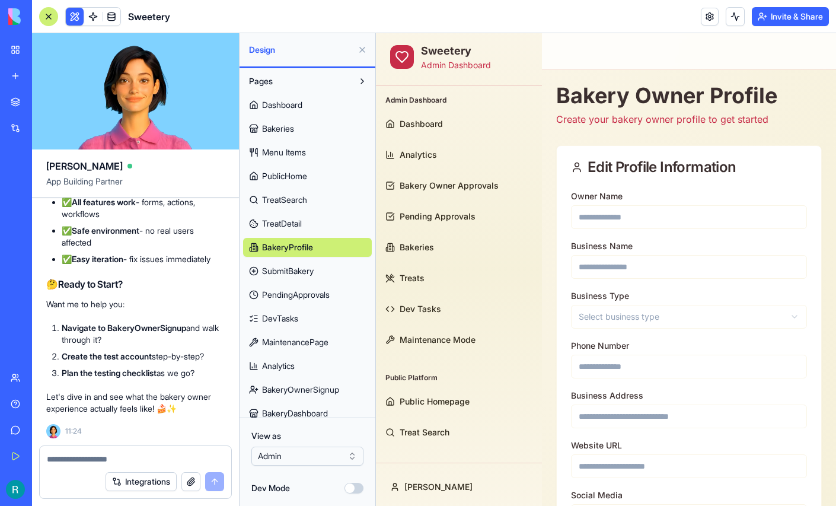
scroll to position [138917, 0]
